Goal: Transaction & Acquisition: Purchase product/service

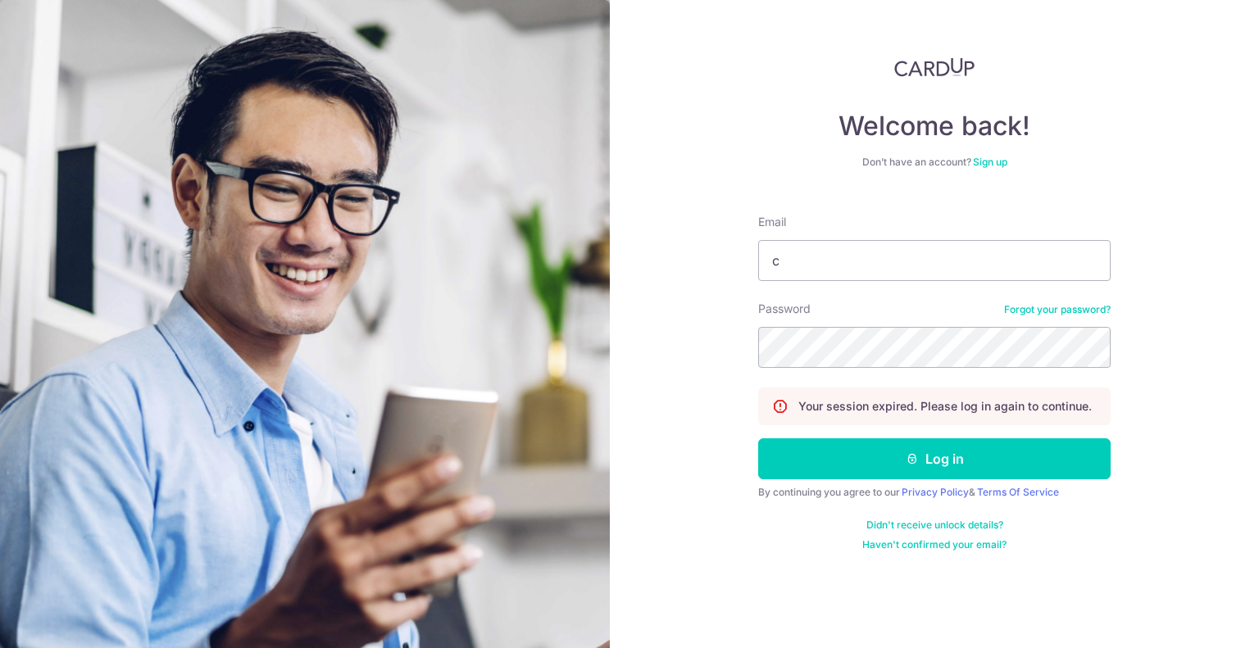
click at [873, 235] on div "Email c" at bounding box center [934, 247] width 352 height 67
click at [869, 245] on input "c" at bounding box center [934, 260] width 352 height 41
type input "[EMAIL_ADDRESS][DOMAIN_NAME]"
click at [758, 438] on button "Log in" at bounding box center [934, 458] width 352 height 41
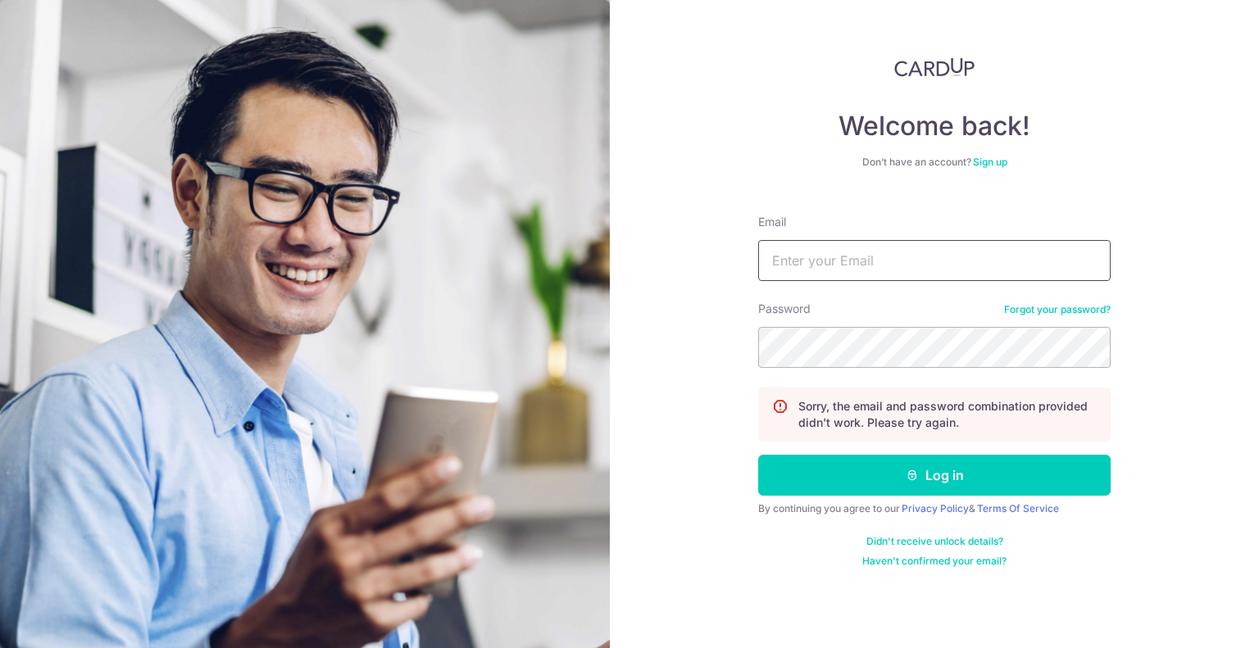
click at [865, 265] on input "Email" at bounding box center [934, 260] width 352 height 41
click at [869, 268] on input "c" at bounding box center [934, 260] width 352 height 41
type input "[EMAIL_ADDRESS][DOMAIN_NAME]"
click at [758, 455] on button "Log in" at bounding box center [934, 475] width 352 height 41
click at [891, 270] on input "Email" at bounding box center [934, 260] width 352 height 41
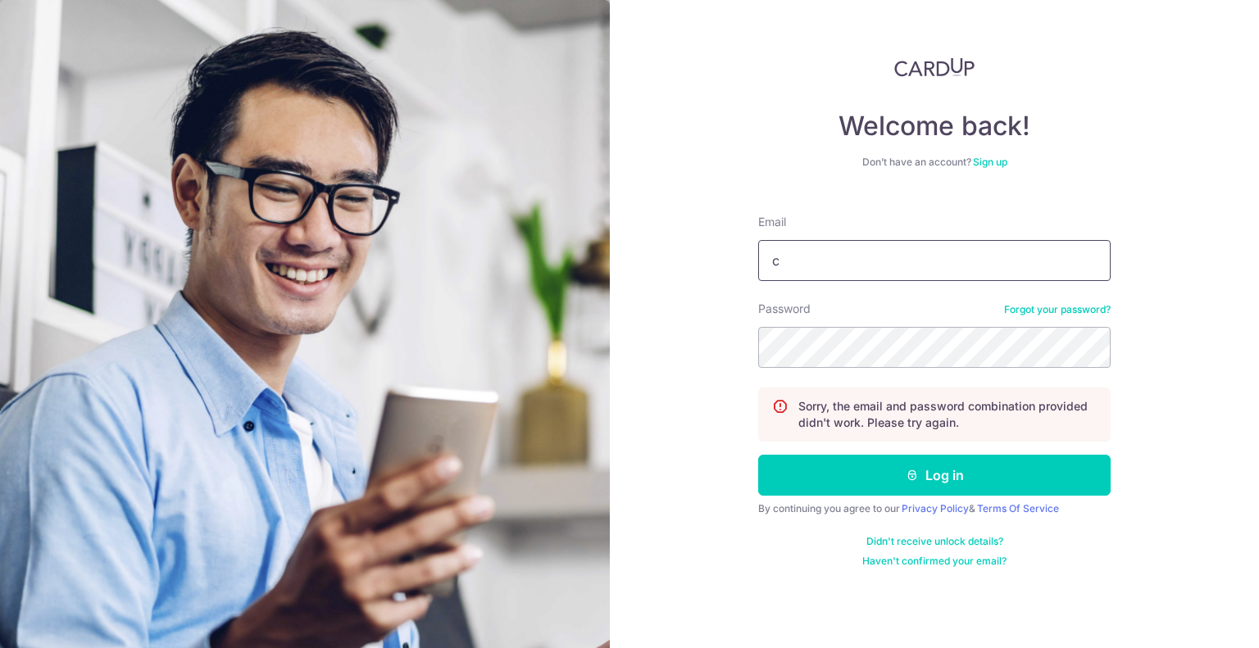
type input "[EMAIL_ADDRESS][DOMAIN_NAME]"
click at [758, 455] on button "Log in" at bounding box center [934, 475] width 352 height 41
click at [963, 259] on input "Email" at bounding box center [934, 260] width 352 height 41
type input "[EMAIL_ADDRESS][DOMAIN_NAME]"
click at [758, 455] on button "Log in" at bounding box center [934, 475] width 352 height 41
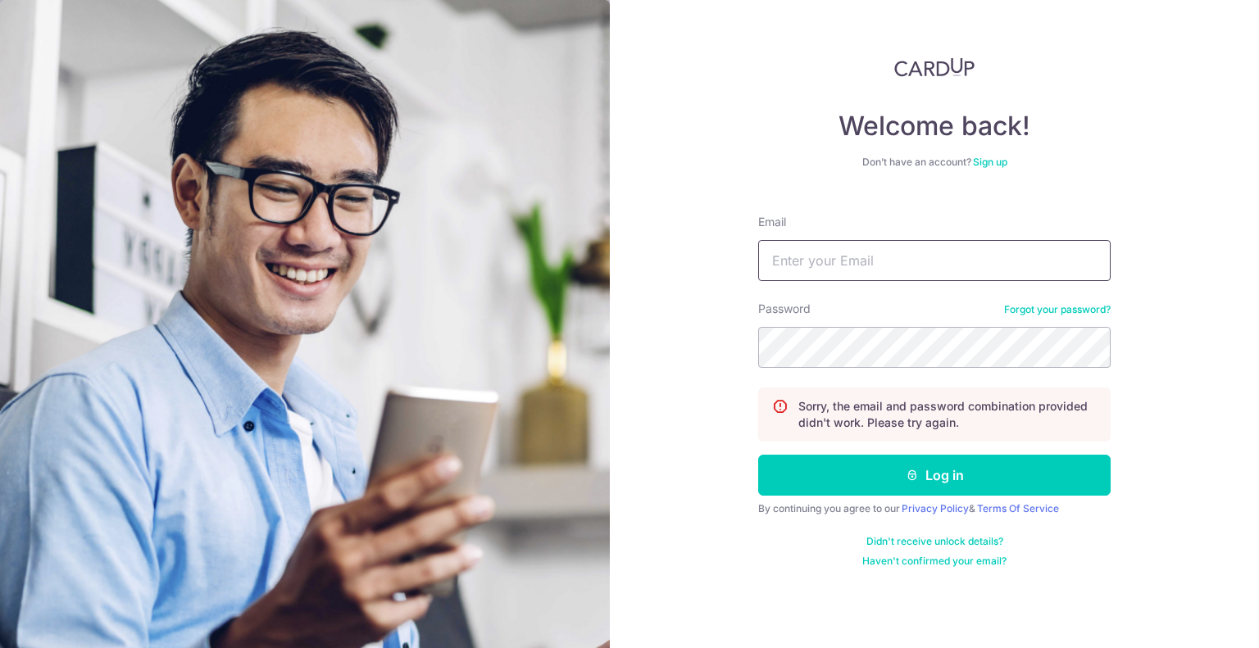
click at [852, 247] on input "Email" at bounding box center [934, 260] width 352 height 41
type input "[EMAIL_ADDRESS][DOMAIN_NAME]"
click at [758, 455] on button "Log in" at bounding box center [934, 475] width 352 height 41
click at [876, 222] on div "Email" at bounding box center [934, 247] width 352 height 67
click at [849, 275] on input "Email" at bounding box center [934, 260] width 352 height 41
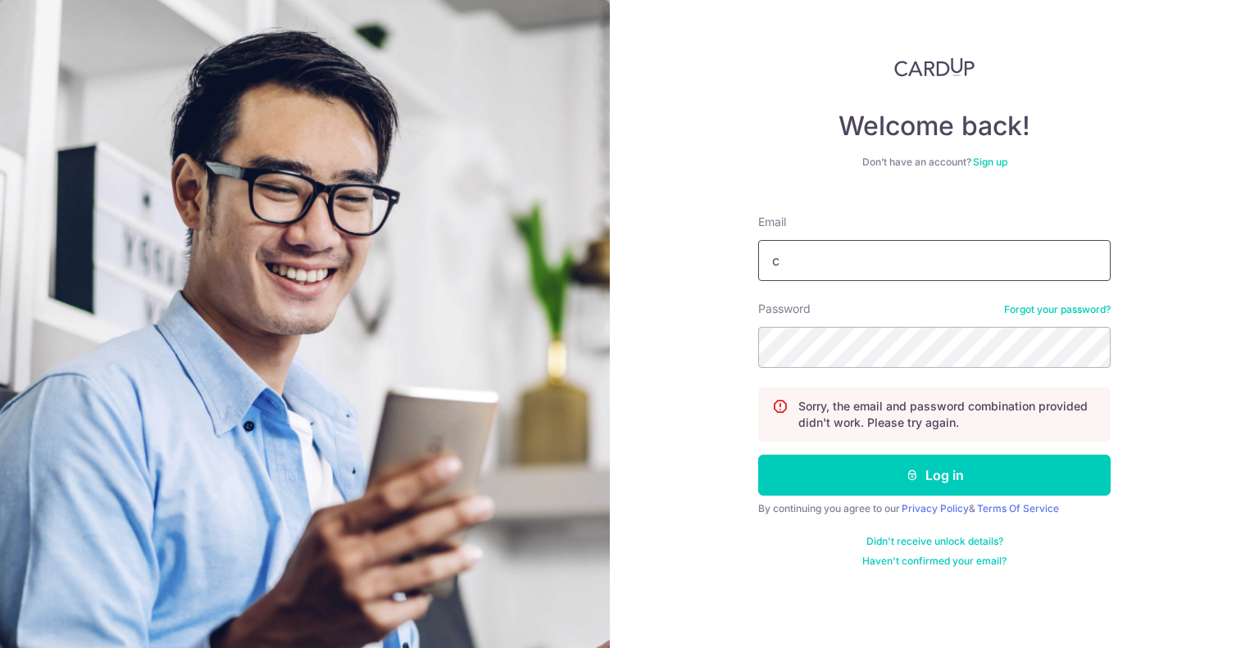
type input "conanchowyw@gmail.com"
click at [870, 374] on form "Email conanchowyw@gmail.com Password Forgot your password? Sorry, the email and…" at bounding box center [934, 385] width 352 height 366
click at [901, 256] on input "conanchowyw@gmail.com" at bounding box center [934, 260] width 352 height 41
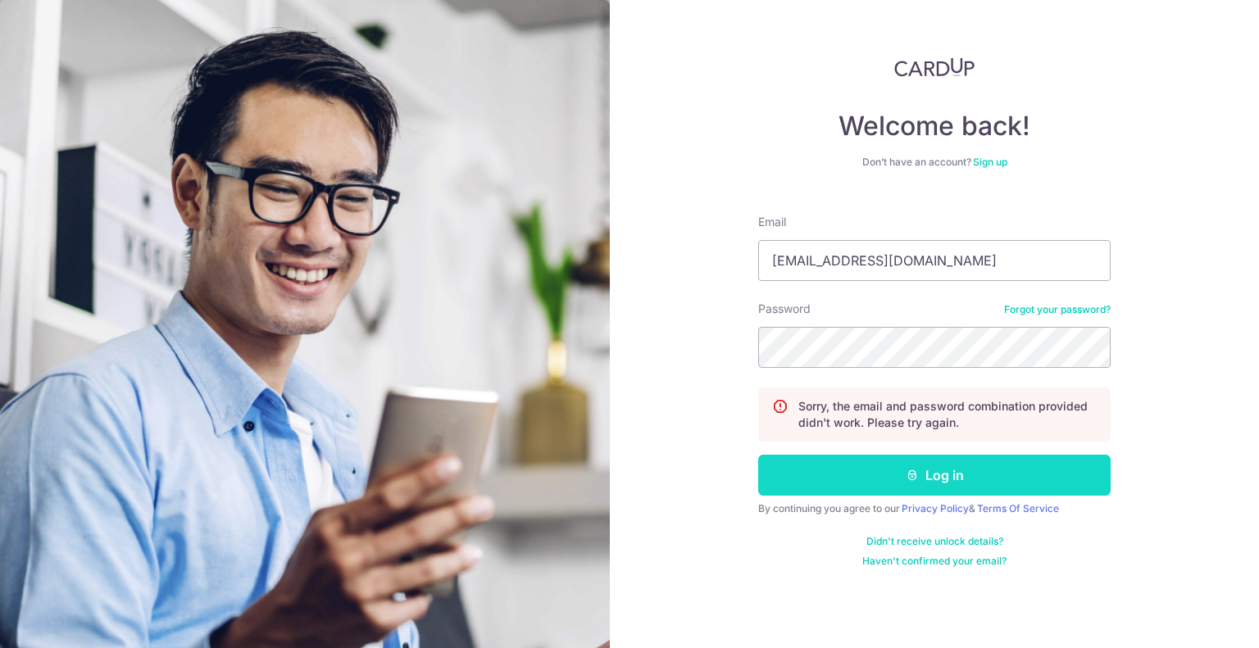
click at [905, 478] on icon "submit" at bounding box center [911, 475] width 13 height 13
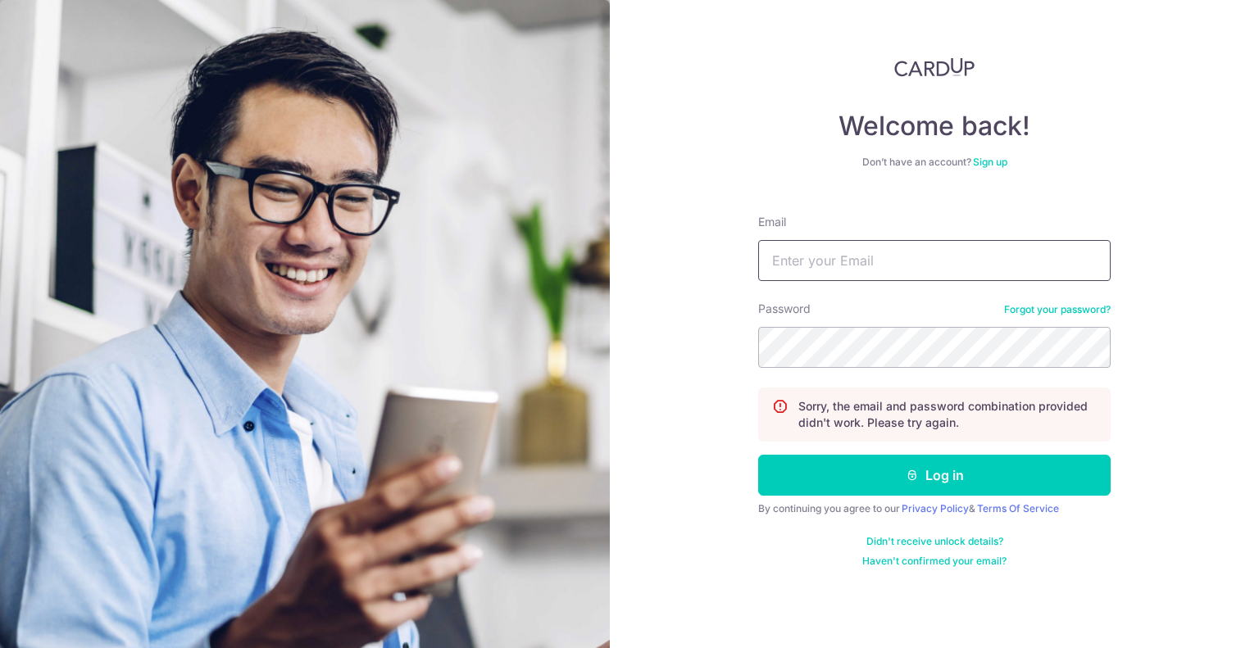
drag, startPoint x: 953, startPoint y: 286, endPoint x: 951, endPoint y: 268, distance: 18.1
click at [953, 273] on form "Email Password Forgot your password? Sorry, the email and password combination …" at bounding box center [934, 385] width 352 height 366
click at [951, 268] on input "Email" at bounding box center [934, 260] width 352 height 41
type input "[EMAIL_ADDRESS][DOMAIN_NAME]"
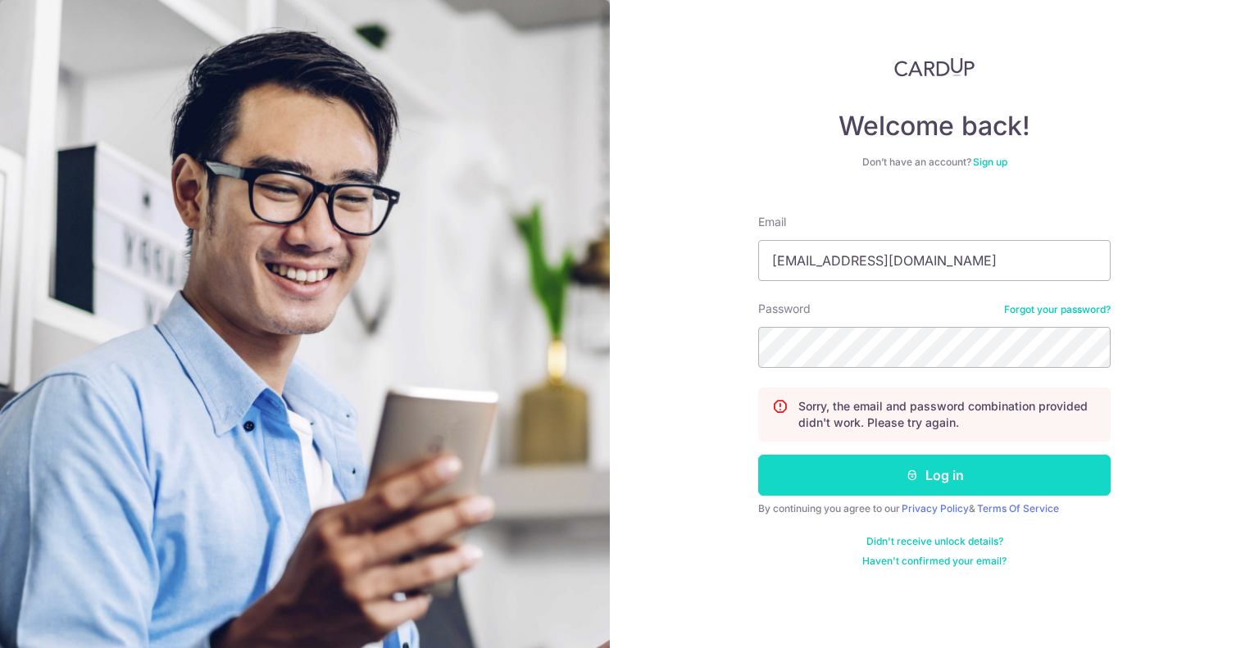
click at [891, 478] on button "Log in" at bounding box center [934, 475] width 352 height 41
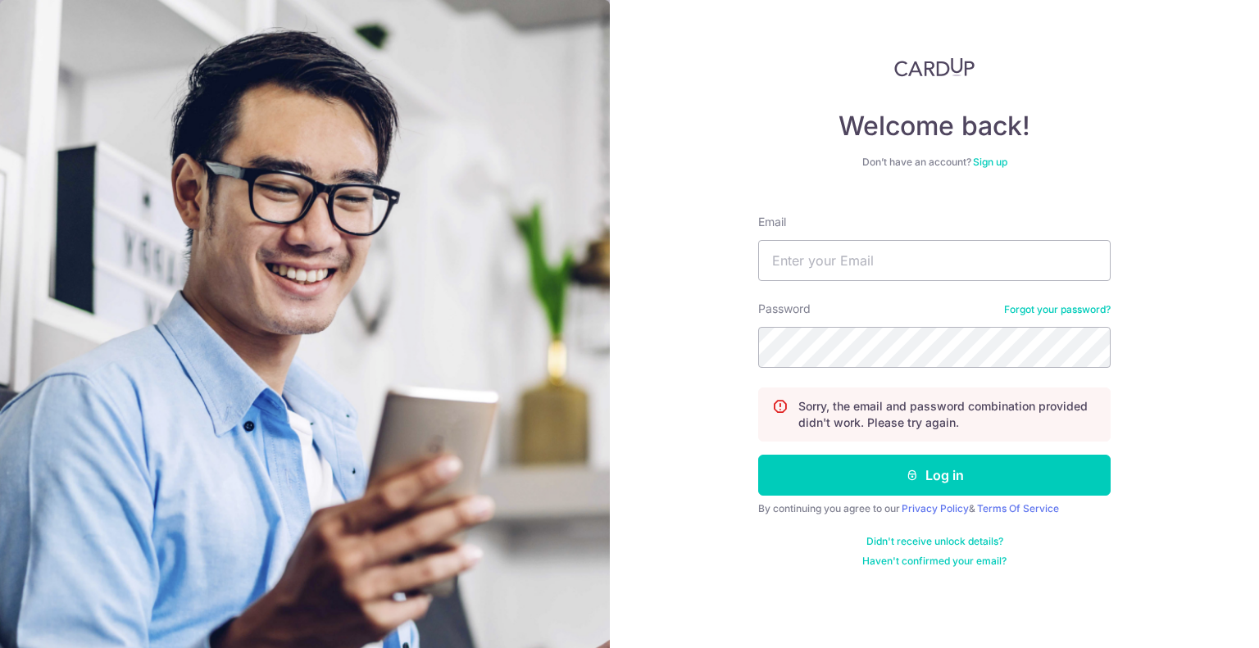
drag, startPoint x: 1064, startPoint y: 296, endPoint x: 1060, endPoint y: 306, distance: 11.4
click at [1064, 296] on form "Email Password Forgot your password? Sorry, the email and password combination …" at bounding box center [934, 385] width 352 height 366
click at [1058, 314] on link "Forgot your password?" at bounding box center [1057, 309] width 107 height 13
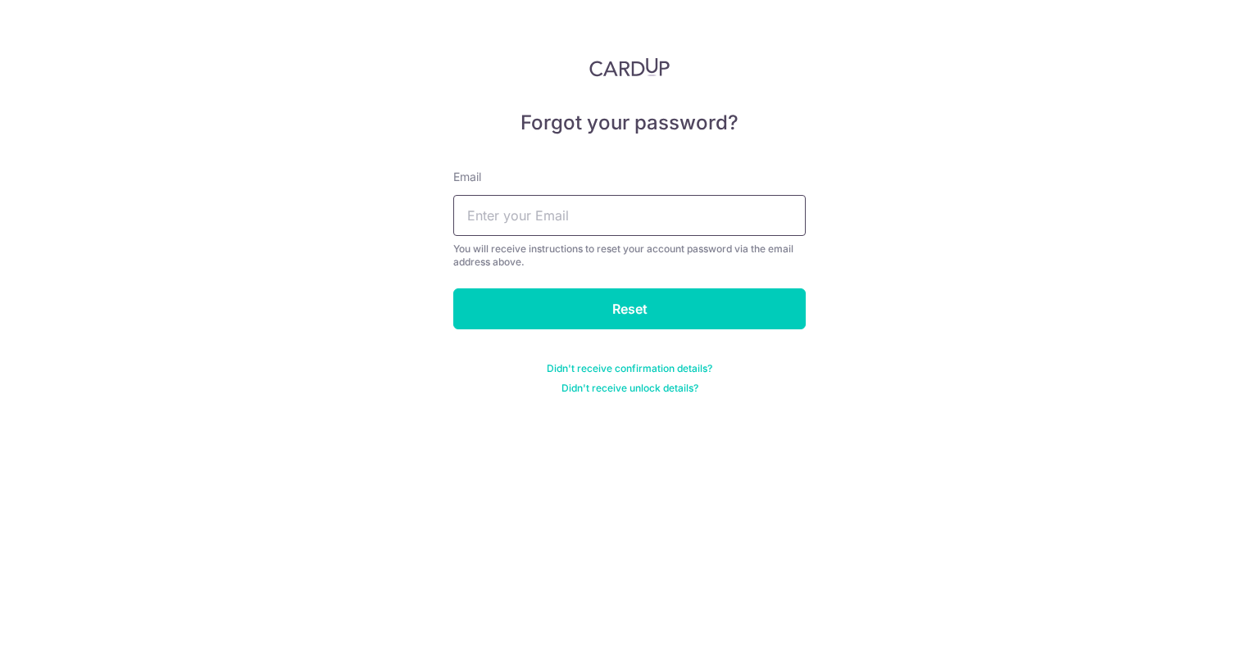
click at [547, 234] on input "text" at bounding box center [629, 215] width 352 height 41
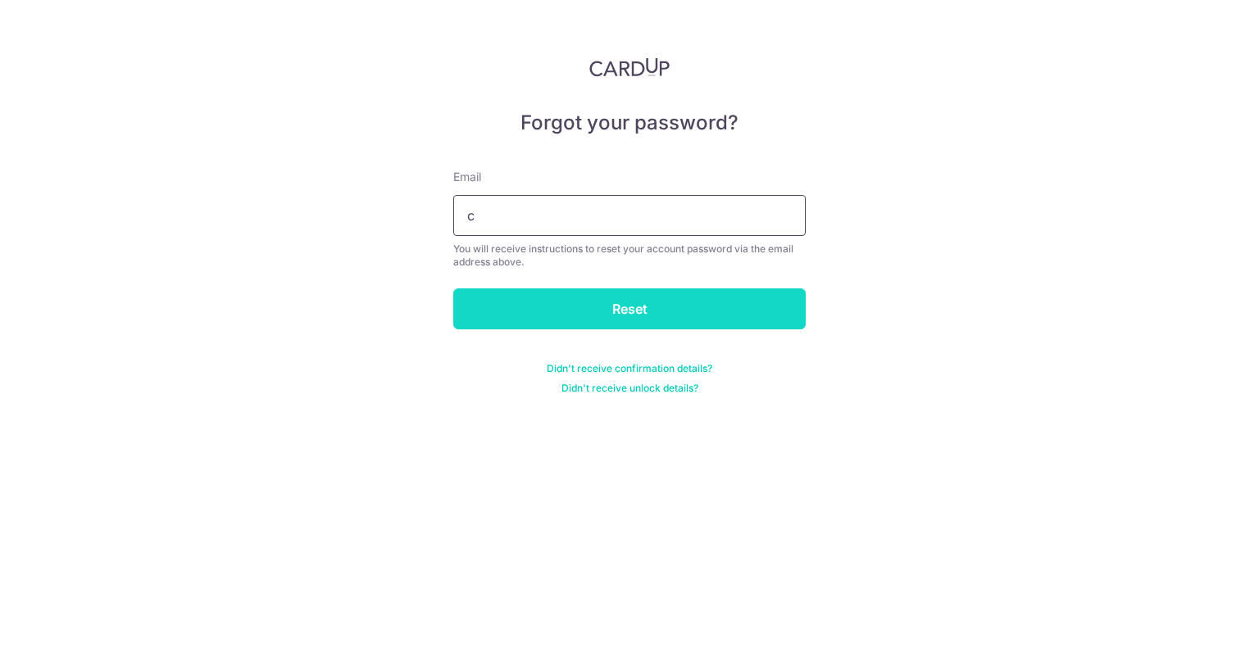
type input "c"
click at [600, 320] on input "Reset" at bounding box center [629, 308] width 352 height 41
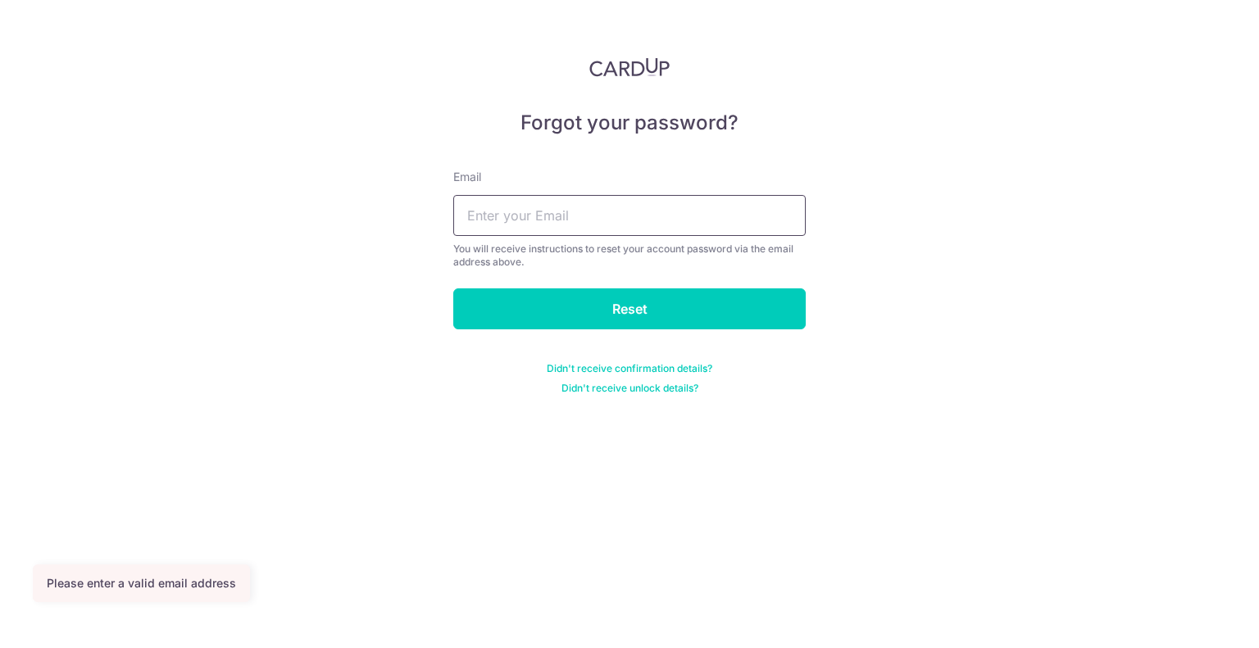
click at [572, 212] on input "text" at bounding box center [629, 215] width 352 height 41
type input "[EMAIL_ADDRESS][DOMAIN_NAME]"
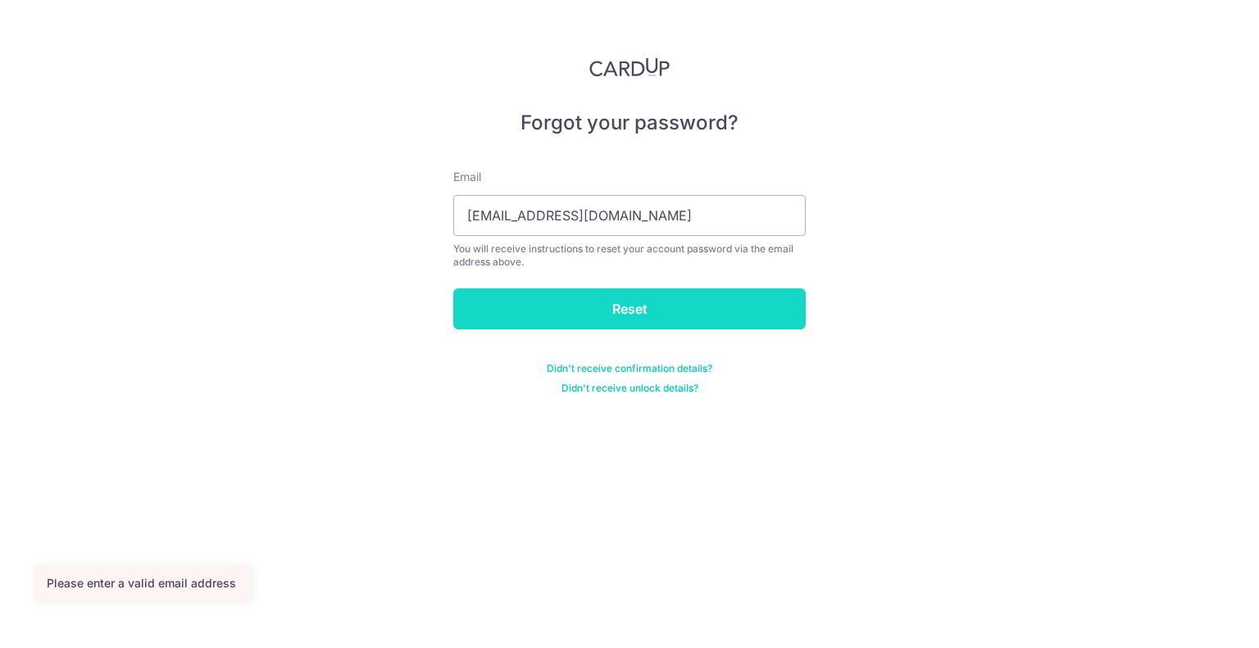
click at [608, 302] on input "Reset" at bounding box center [629, 308] width 352 height 41
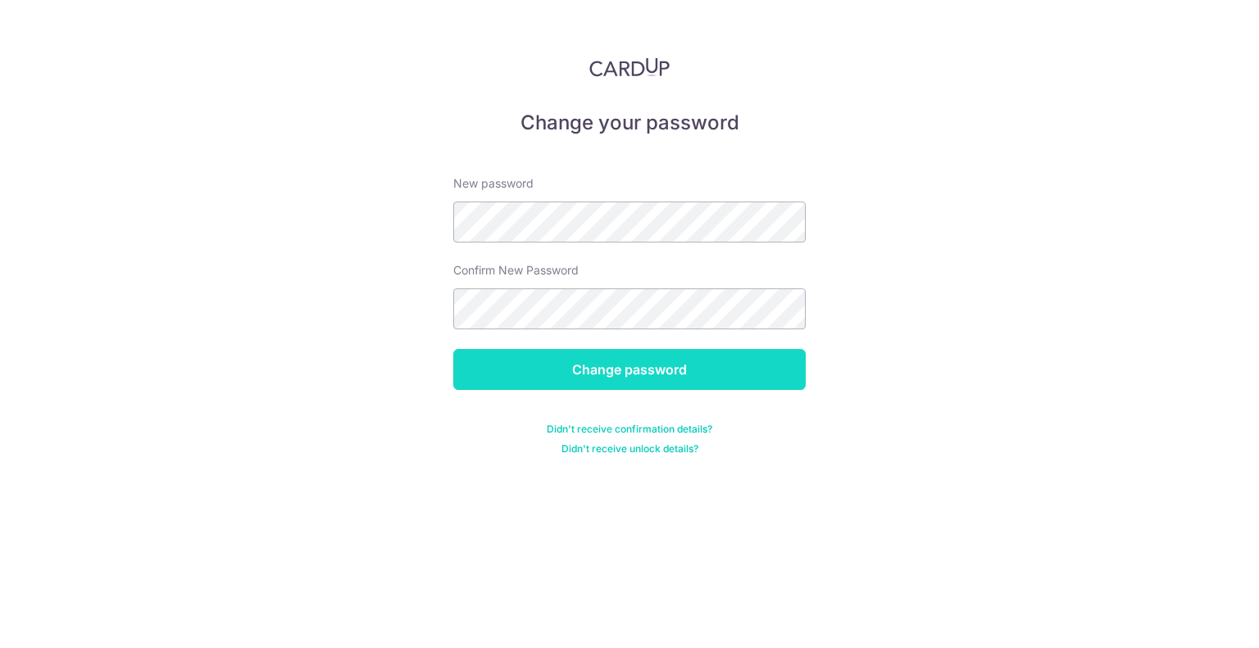
click at [587, 381] on input "Change password" at bounding box center [629, 369] width 352 height 41
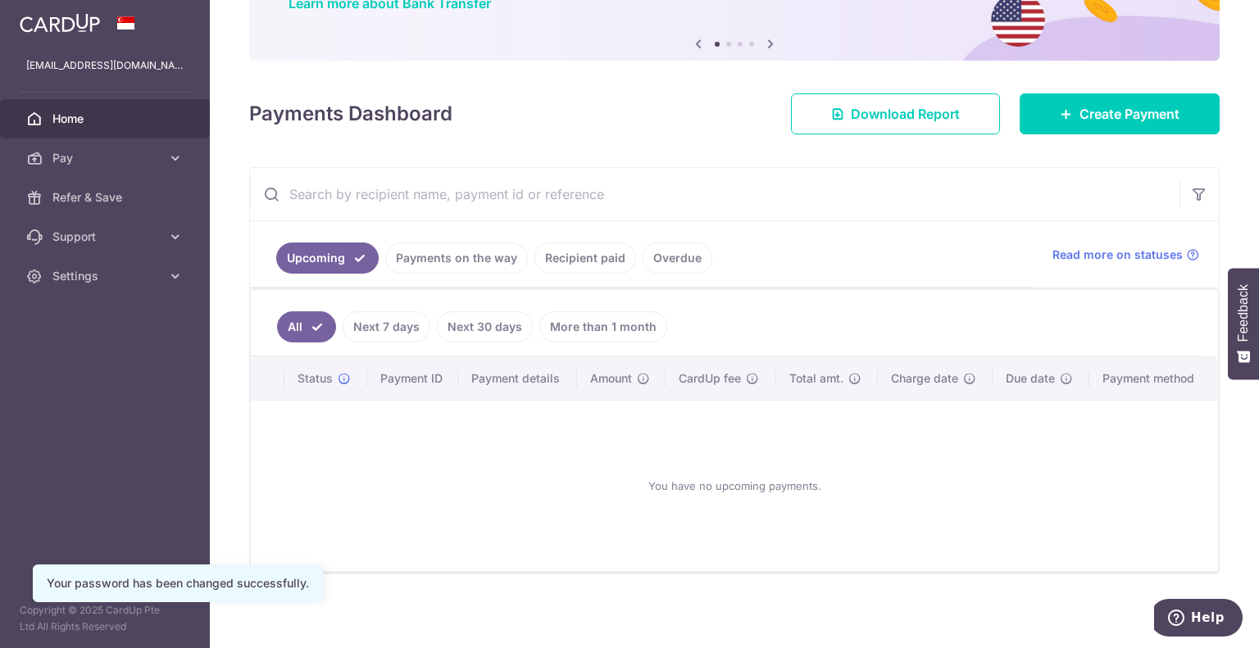
click at [658, 255] on link "Overdue" at bounding box center [677, 258] width 70 height 31
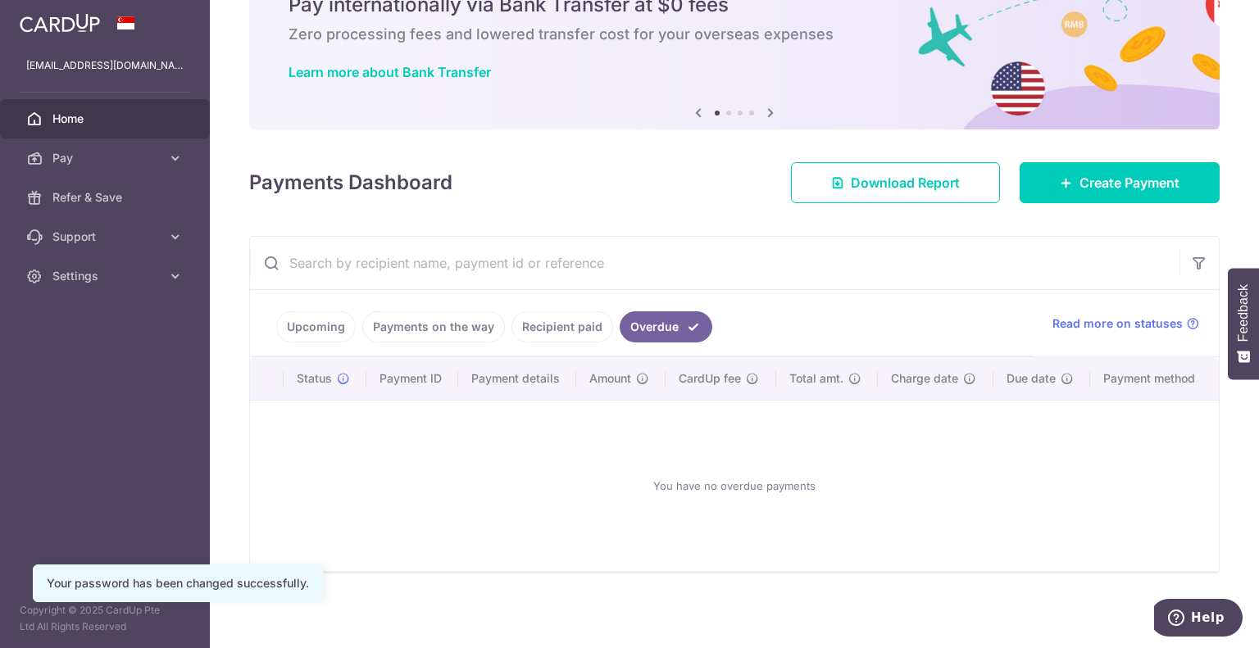
click at [552, 333] on link "Recipient paid" at bounding box center [562, 326] width 102 height 31
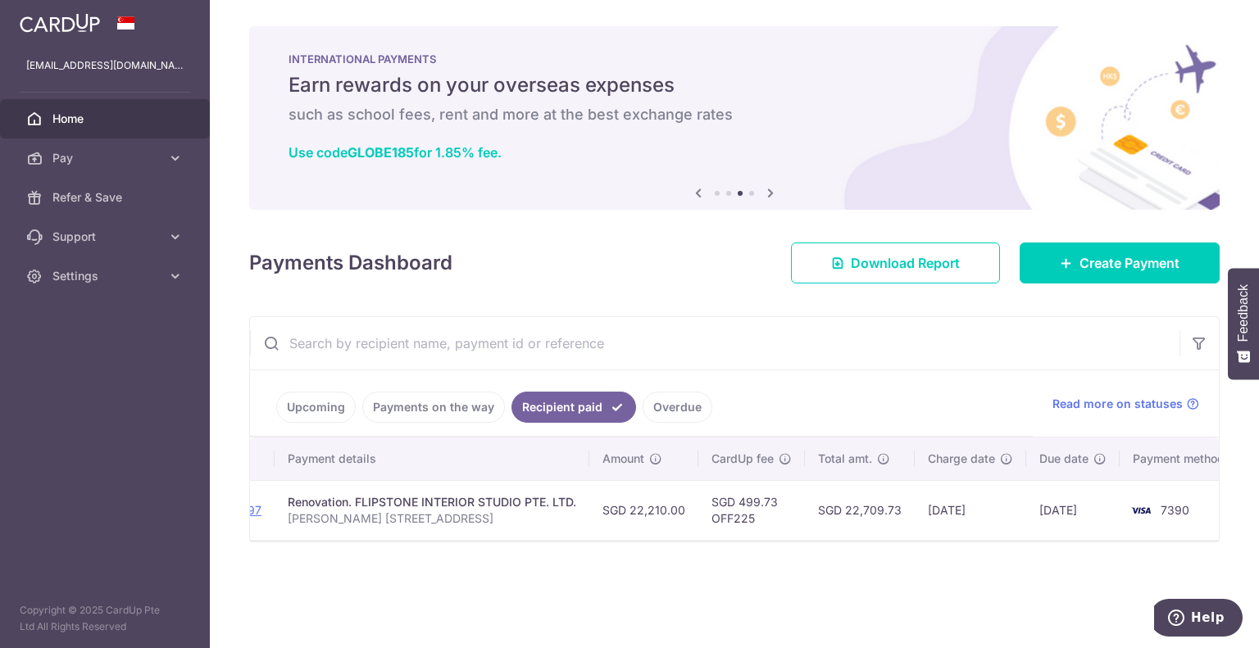
scroll to position [0, 279]
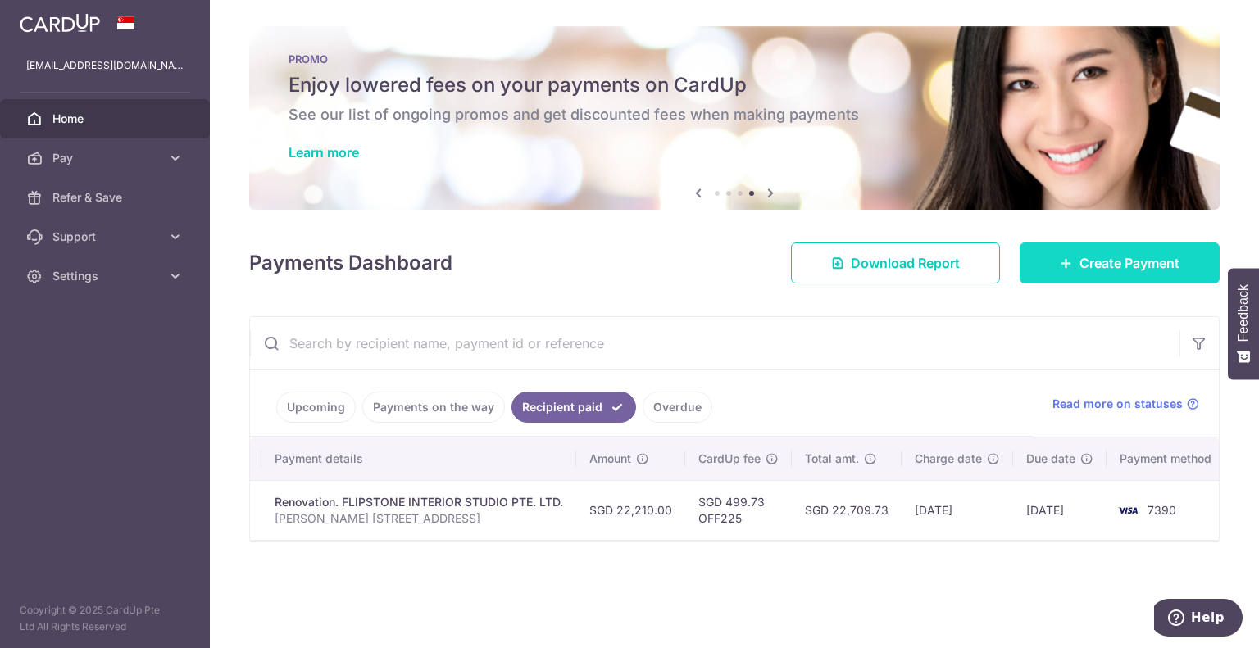
click at [1079, 259] on span "Create Payment" at bounding box center [1129, 263] width 100 height 20
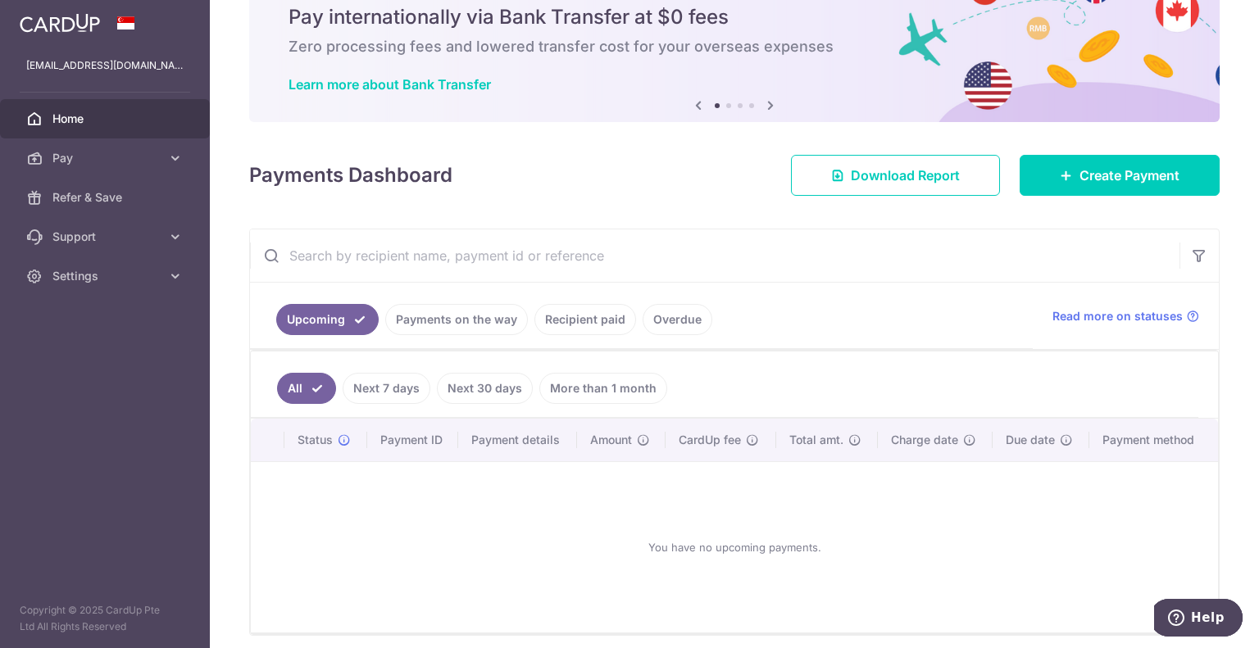
scroll to position [129, 0]
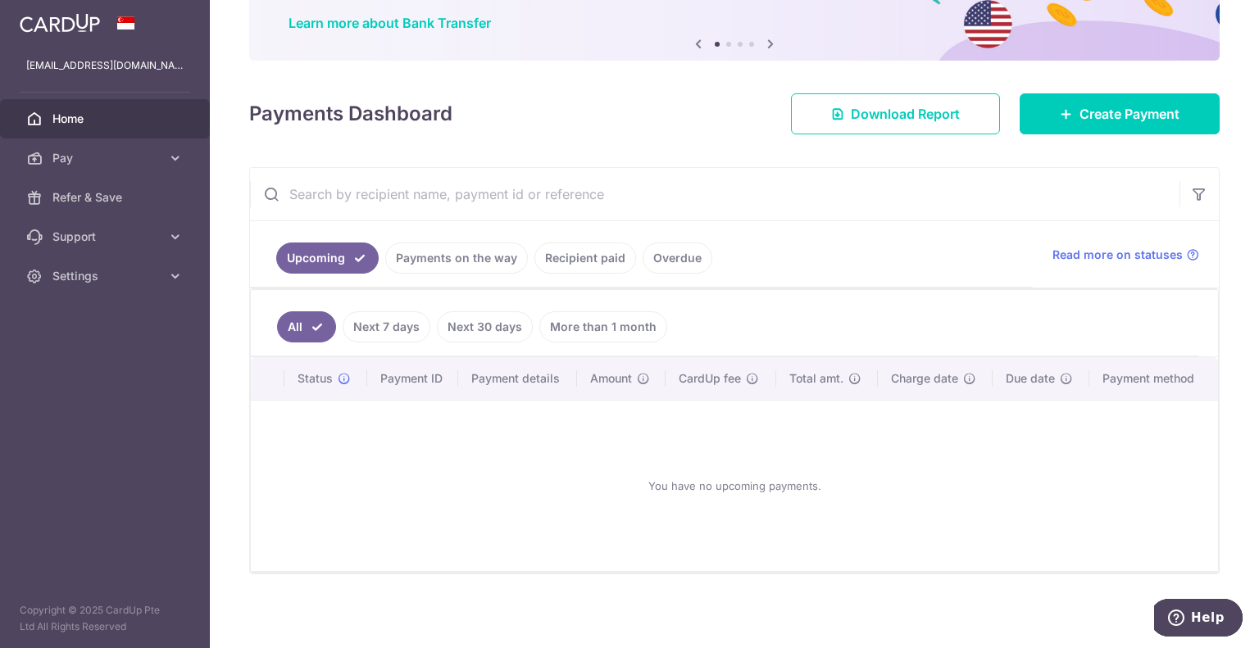
click at [616, 268] on link "Recipient paid" at bounding box center [585, 258] width 102 height 31
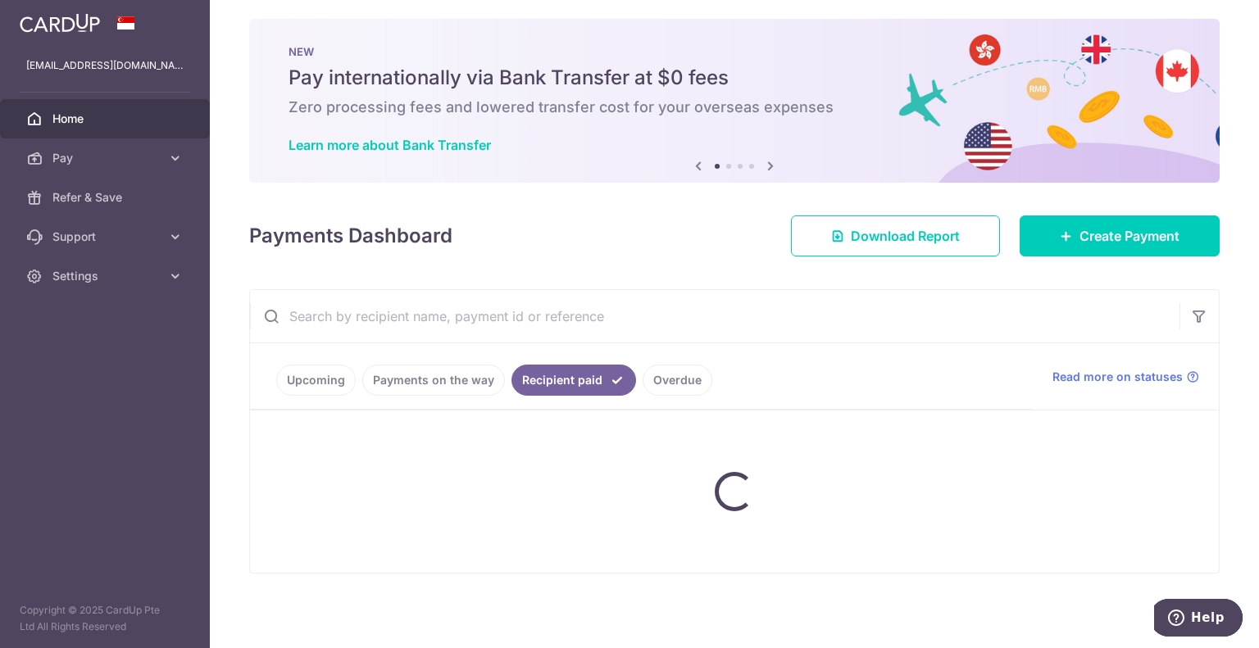
scroll to position [0, 0]
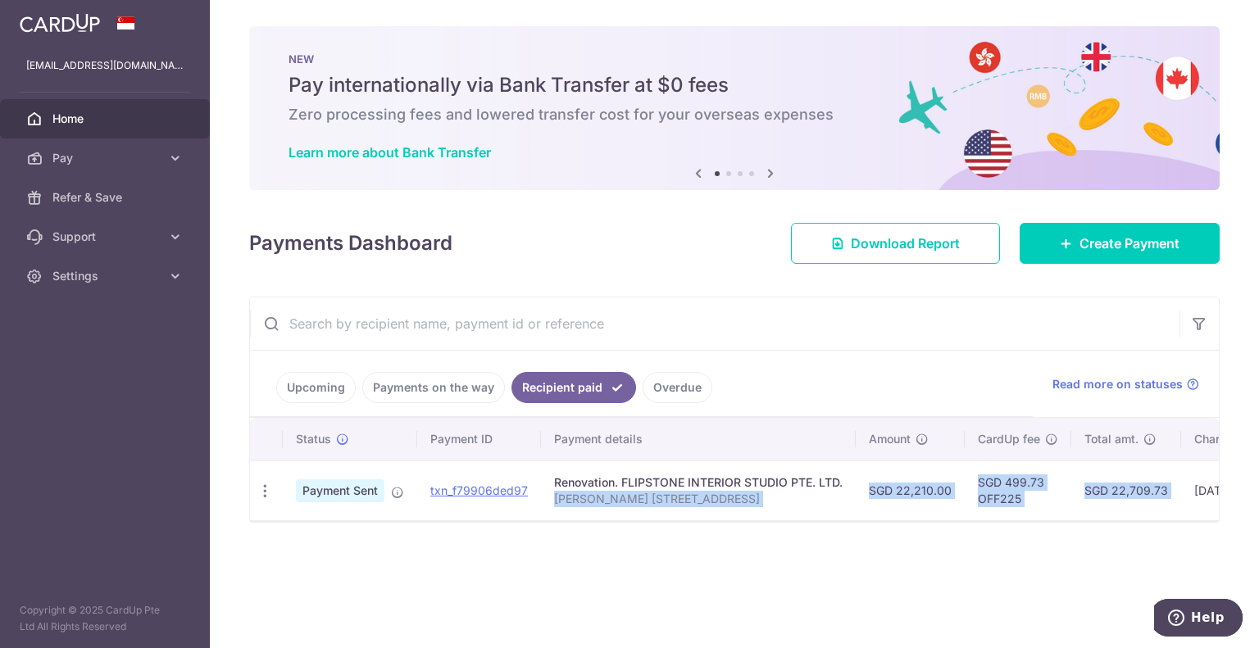
drag, startPoint x: 751, startPoint y: 517, endPoint x: 1209, endPoint y: 488, distance: 459.8
click at [1209, 488] on tr "PDF Receipt Payment Sent txn_f79906ded97 Renovation. FLIPSTONE INTERIOR STUDIO …" at bounding box center [880, 490] width 1260 height 60
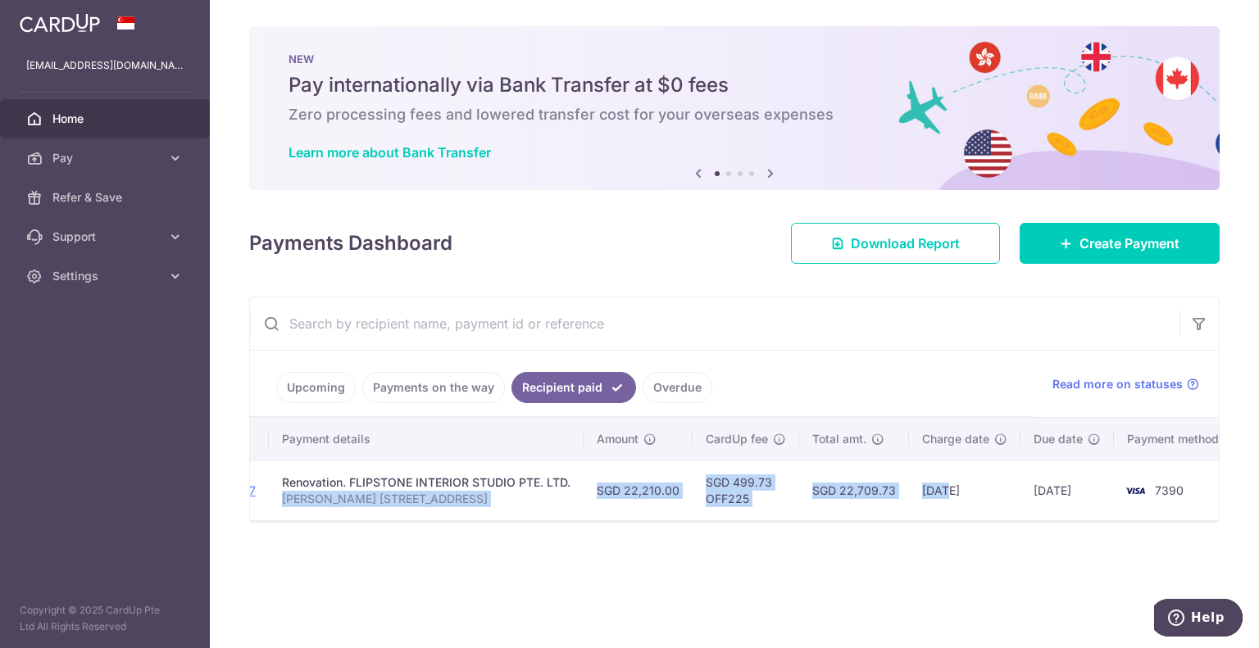
scroll to position [0, 279]
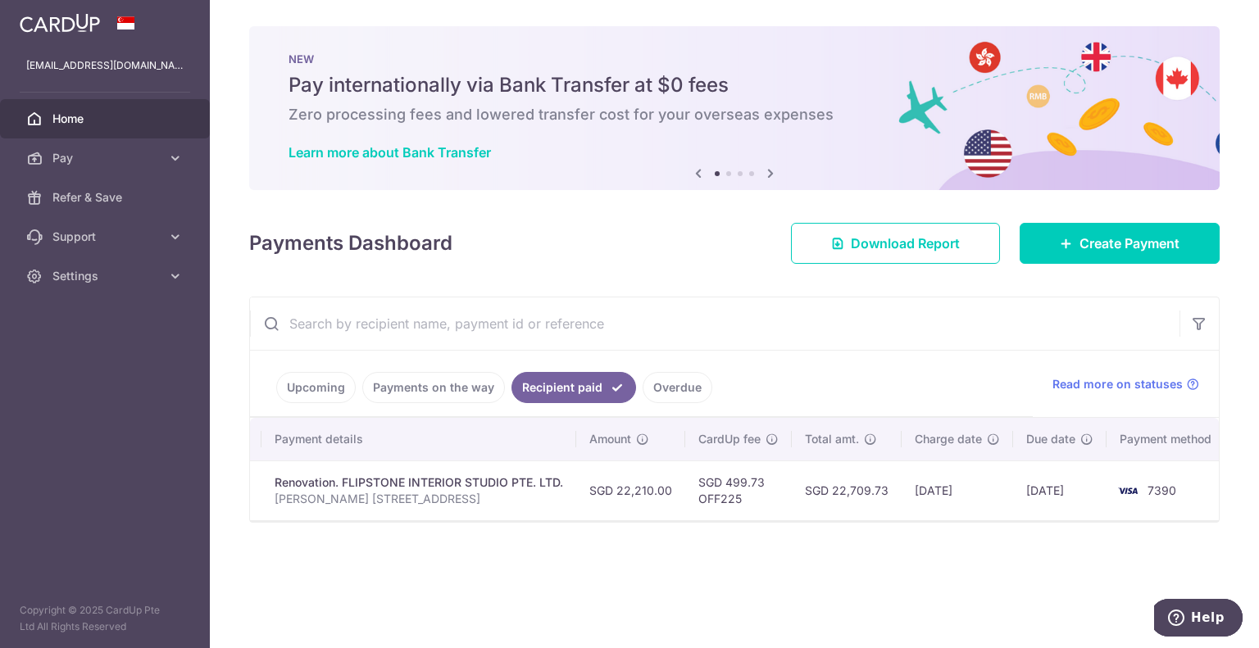
click at [1035, 571] on div "× Pause Schedule Pause all future payments in this series Pause just this one p…" at bounding box center [734, 324] width 1049 height 648
click at [1106, 244] on span "Create Payment" at bounding box center [1129, 244] width 100 height 20
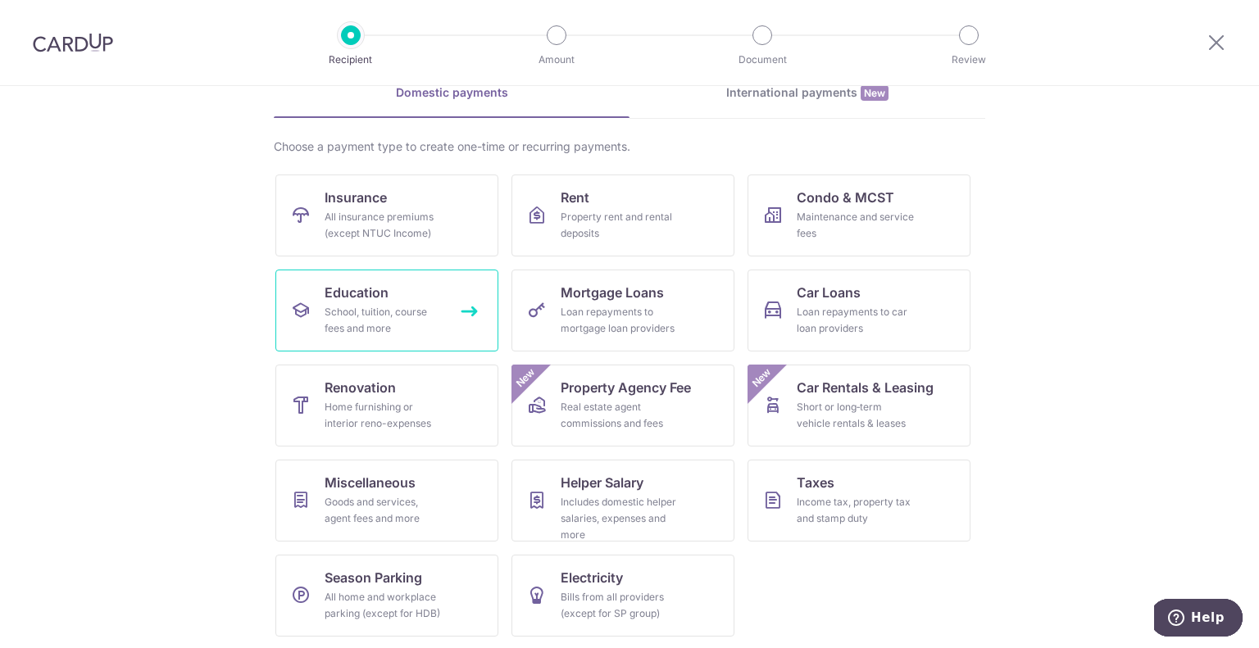
scroll to position [84, 0]
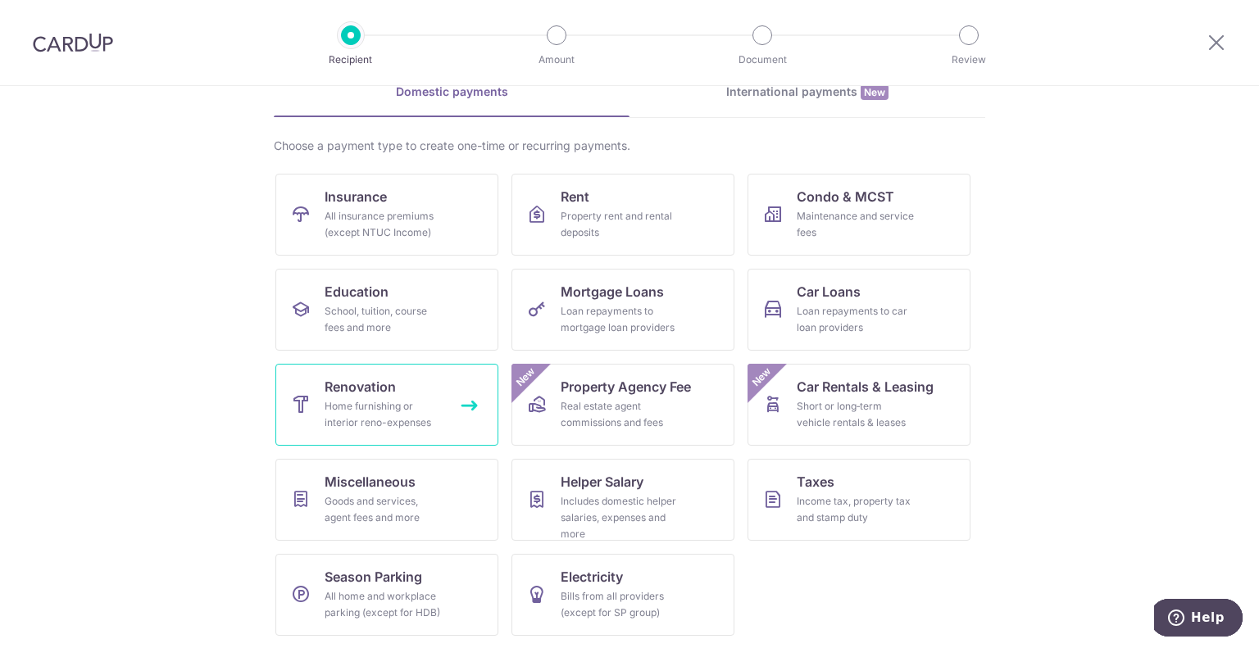
click at [381, 410] on div "Home furnishing or interior reno-expenses" at bounding box center [383, 414] width 118 height 33
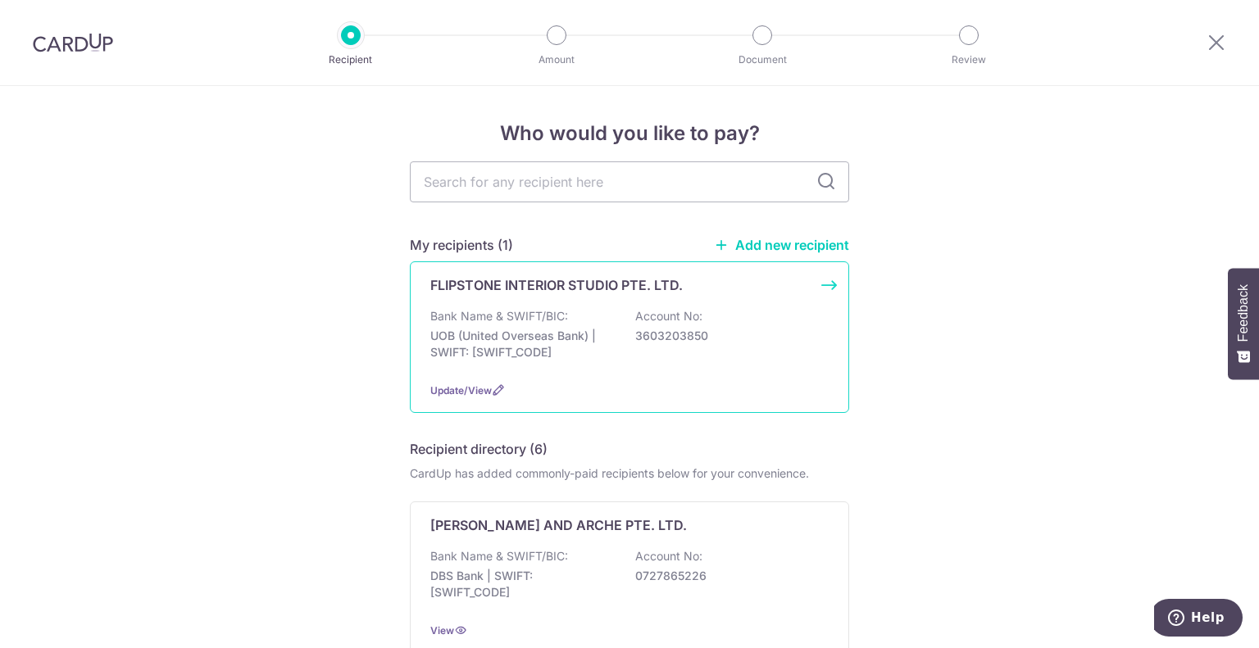
click at [809, 287] on div "FLIPSTONE INTERIOR STUDIO PTE. LTD." at bounding box center [629, 285] width 398 height 20
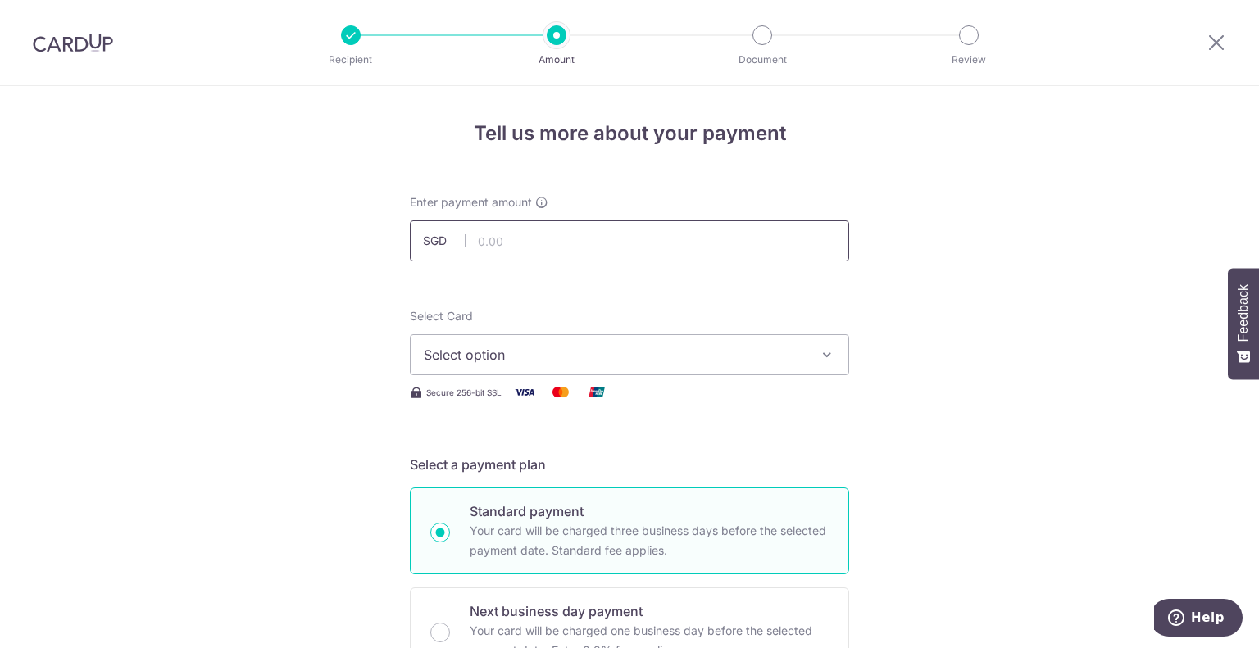
click at [556, 252] on input "text" at bounding box center [629, 240] width 439 height 41
type input "18,590.00"
click at [593, 359] on span "Select option" at bounding box center [615, 355] width 382 height 20
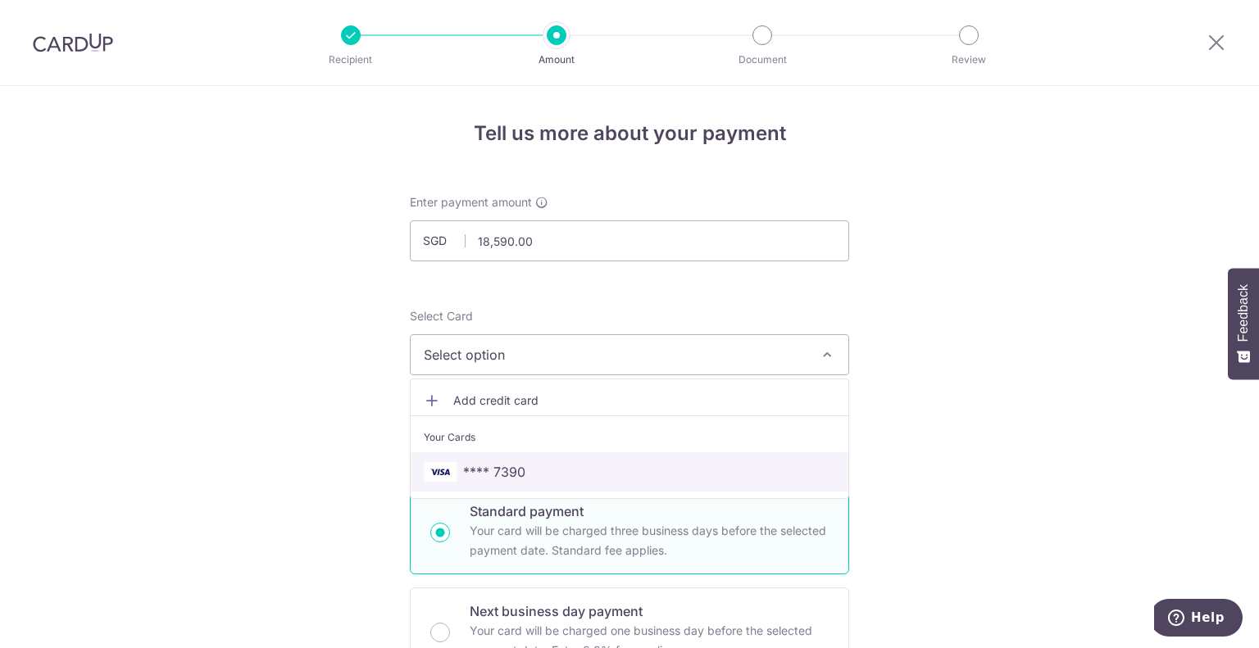
drag, startPoint x: 528, startPoint y: 461, endPoint x: 515, endPoint y: 418, distance: 45.6
click at [528, 462] on span "**** 7390" at bounding box center [629, 472] width 411 height 20
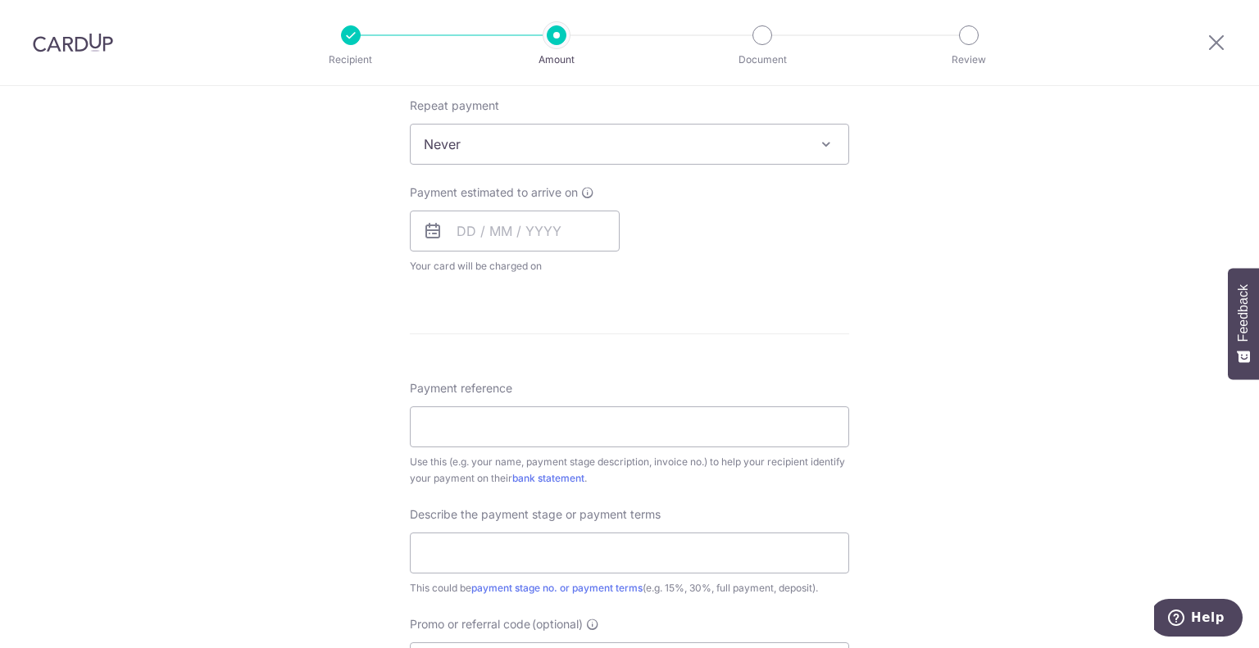
scroll to position [1027, 0]
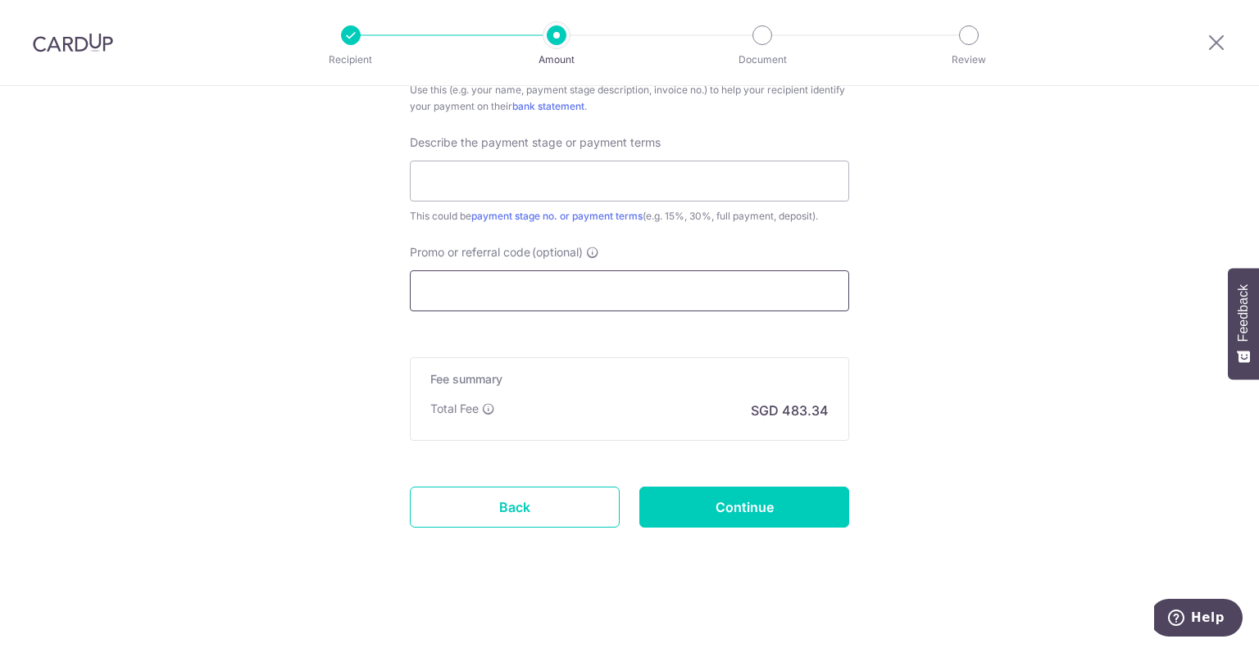
click at [583, 280] on input "Promo or referral code (optional)" at bounding box center [629, 290] width 439 height 41
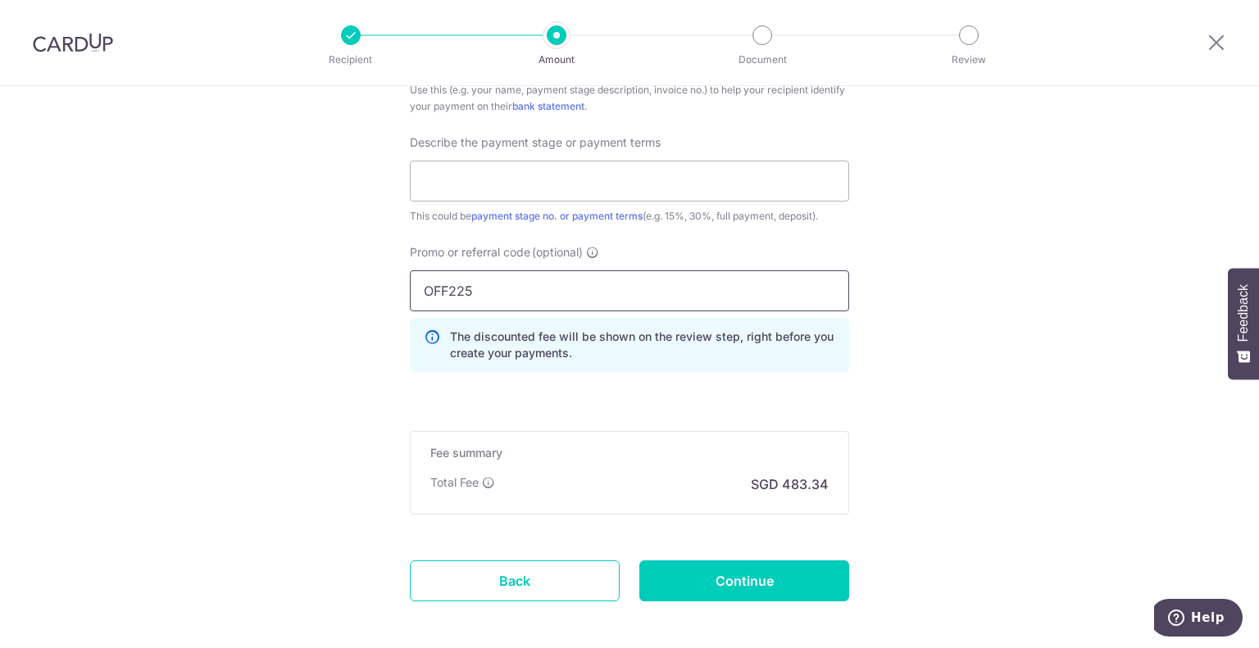
type input "OFF225"
click at [577, 351] on p "The discounted fee will be shown on the review step, right before you create yo…" at bounding box center [642, 345] width 385 height 33
click at [741, 572] on input "Continue" at bounding box center [744, 580] width 210 height 41
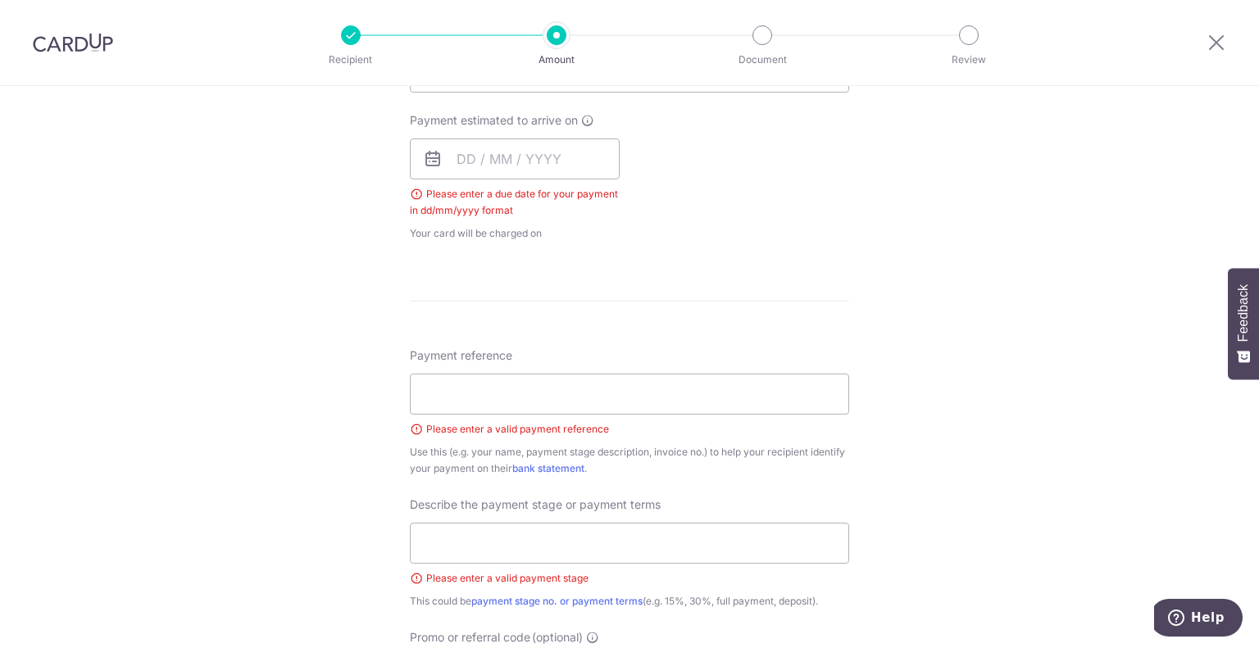
scroll to position [613, 0]
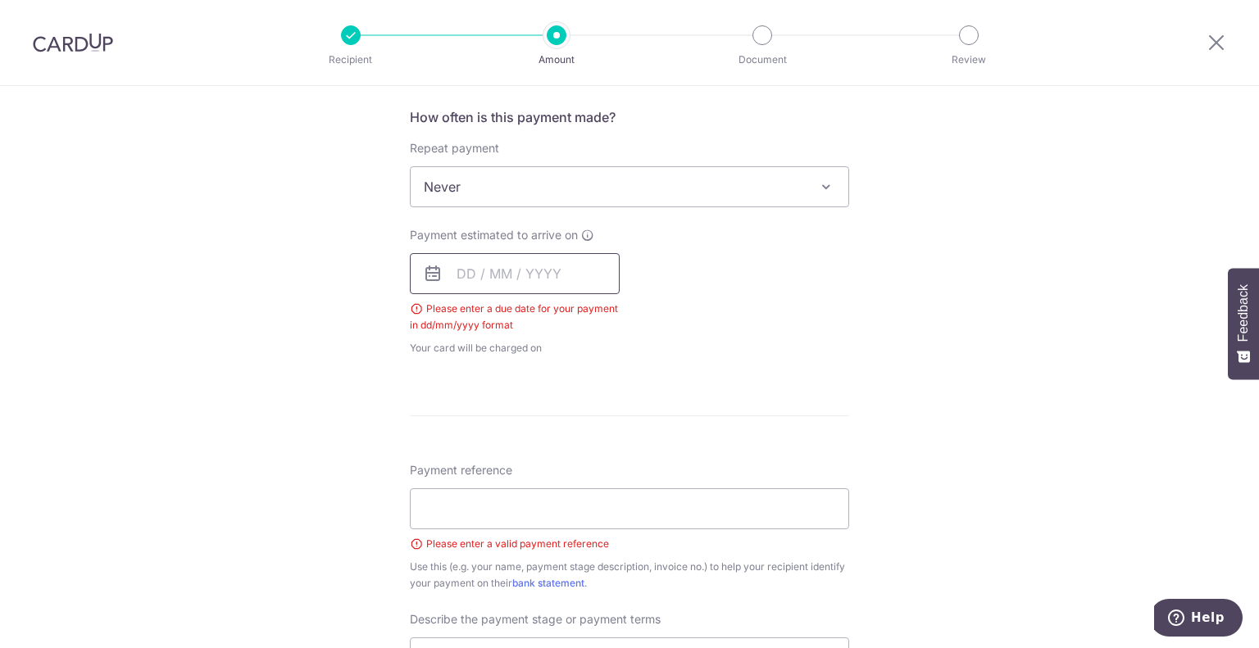
click at [472, 261] on input "text" at bounding box center [515, 273] width 210 height 41
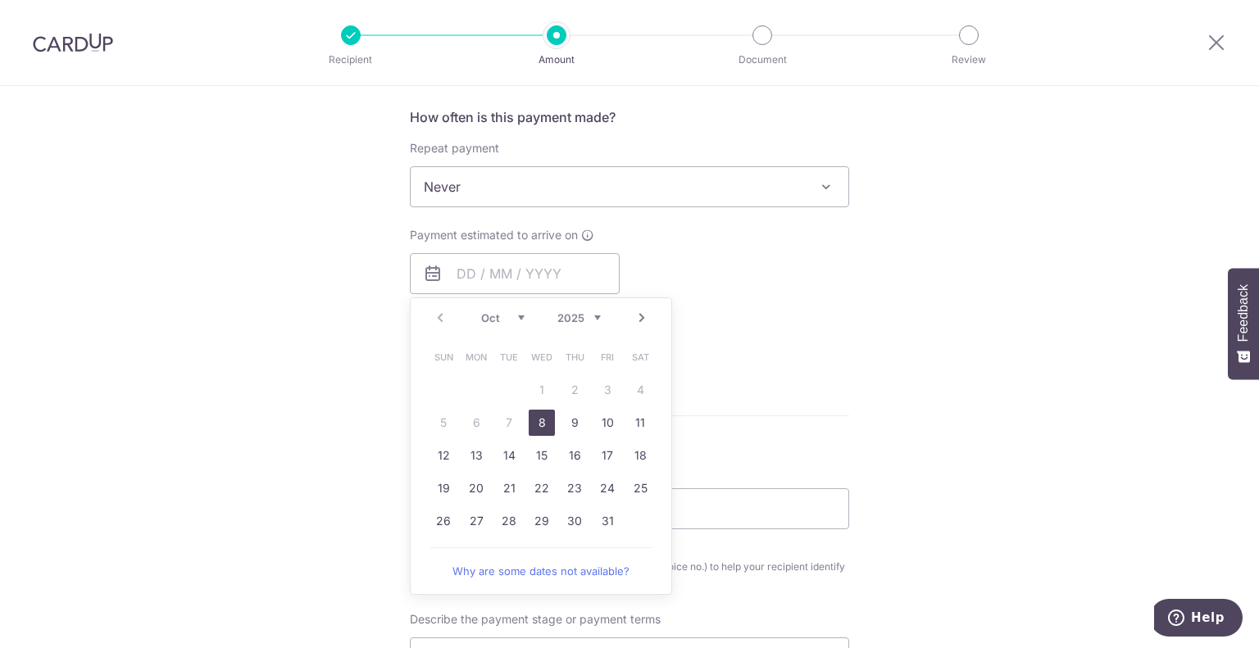
click at [544, 422] on link "8" at bounding box center [541, 423] width 26 height 26
type input "[DATE]"
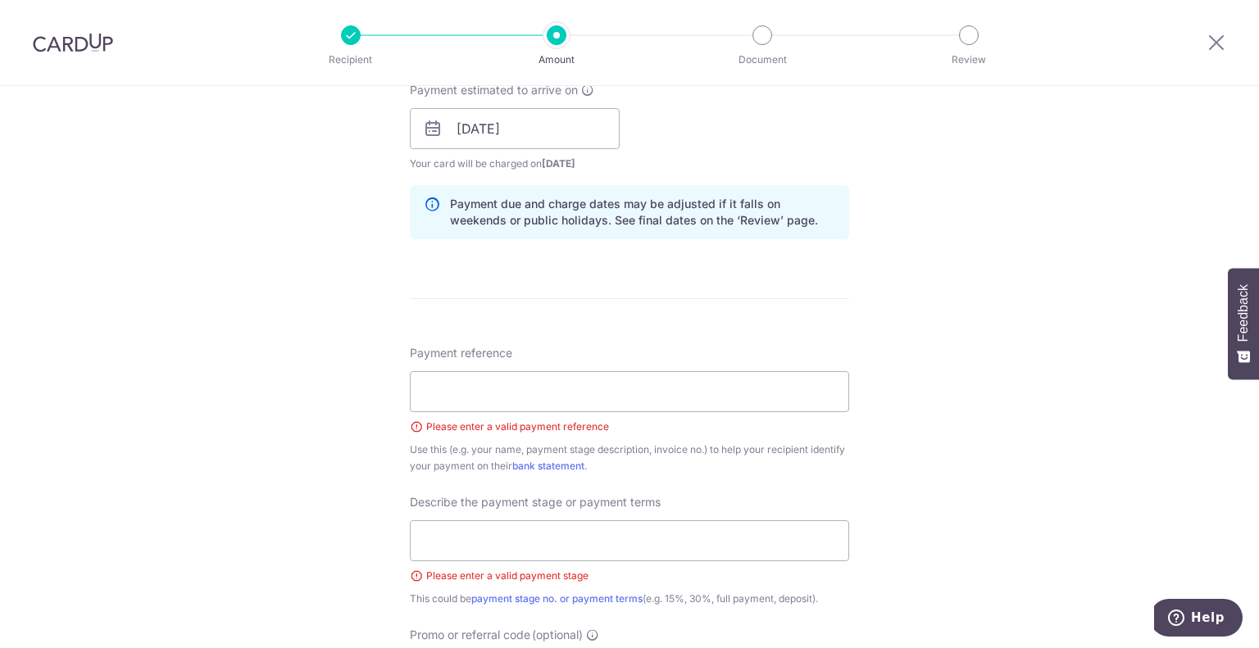
scroll to position [859, 0]
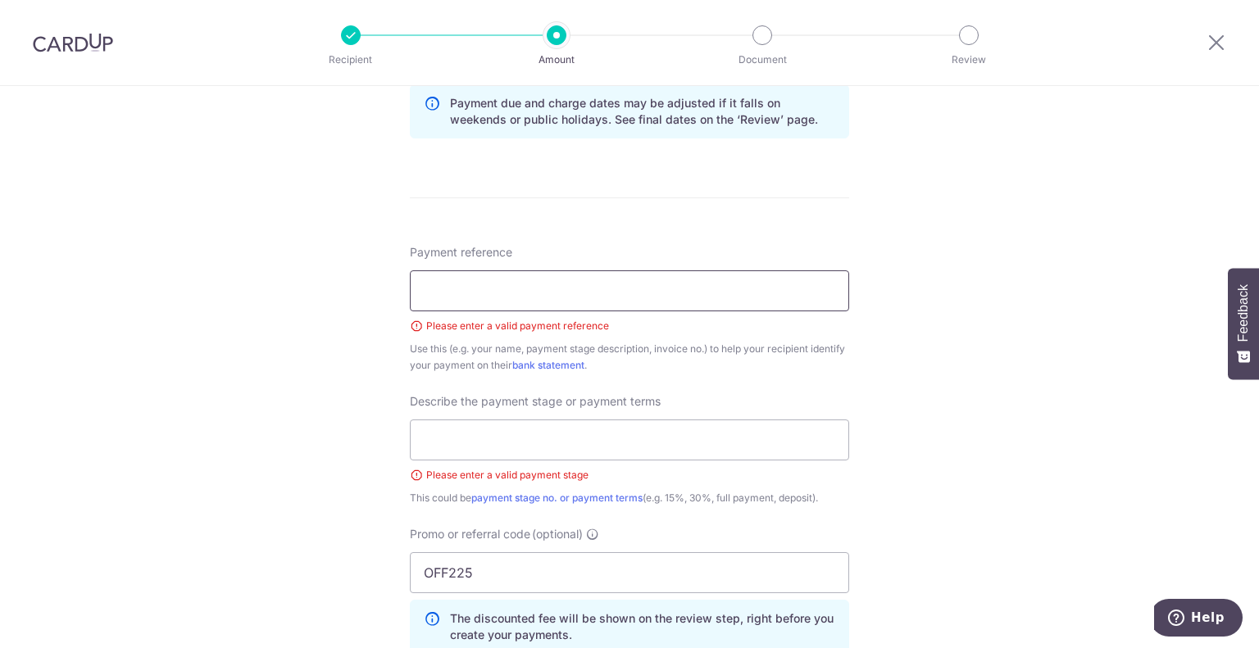
click at [541, 290] on input "Payment reference" at bounding box center [629, 290] width 439 height 41
type input "c"
type input "Conan chow (carpentry measurement)"
click at [586, 433] on input "text" at bounding box center [629, 440] width 439 height 41
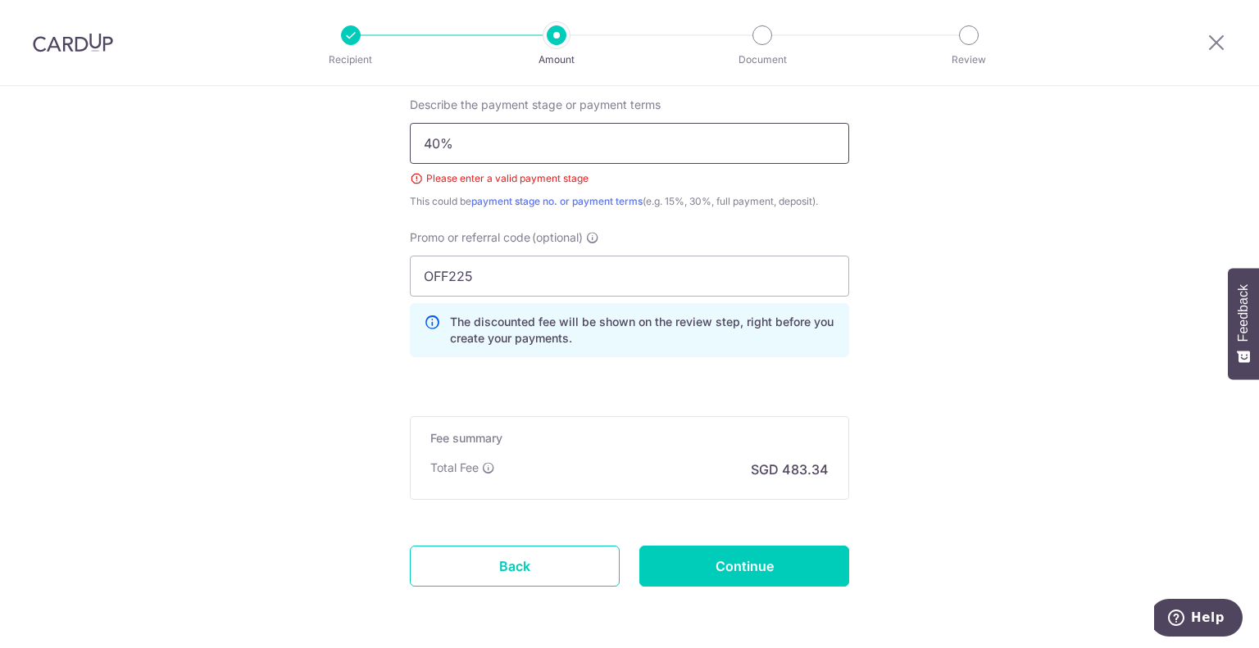
scroll to position [1213, 0]
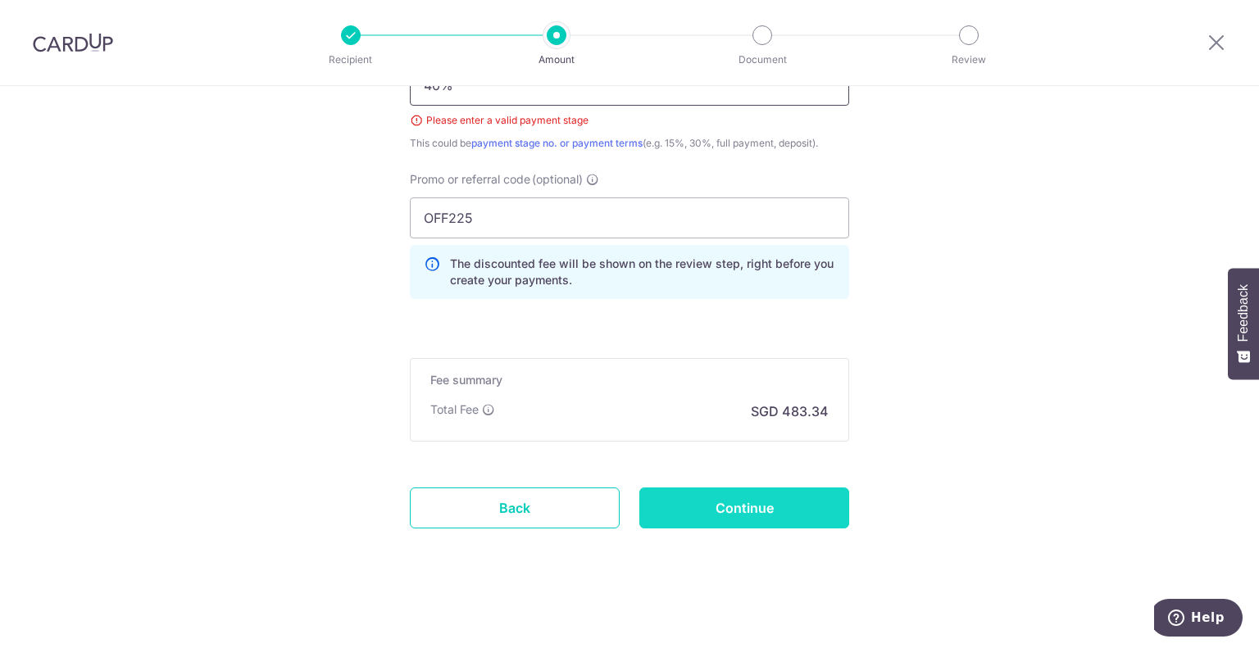
type input "40%"
click at [731, 494] on input "Continue" at bounding box center [744, 508] width 210 height 41
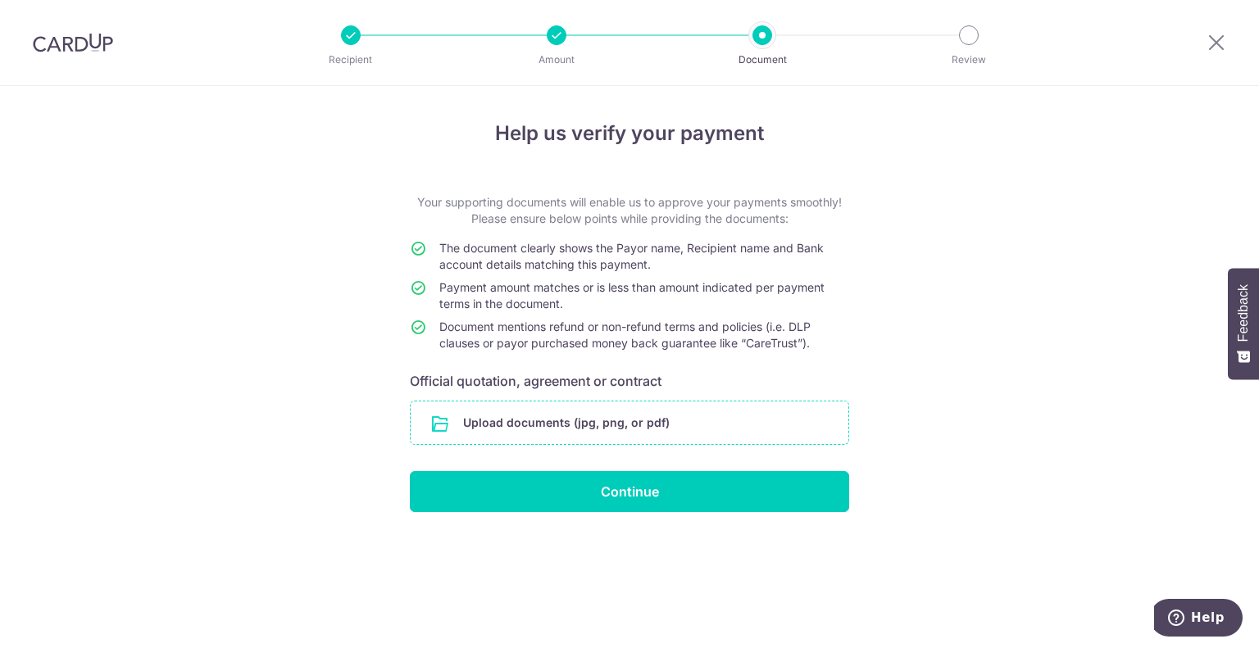
click at [581, 432] on input "file" at bounding box center [629, 422] width 438 height 43
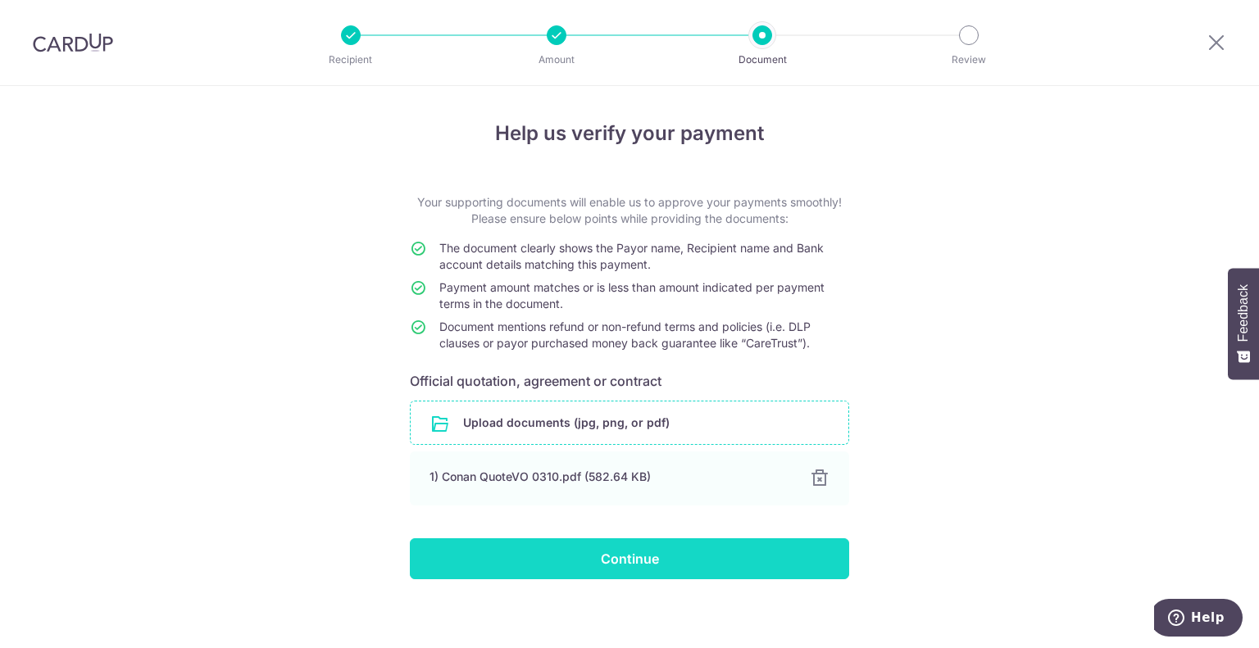
click at [636, 555] on input "Continue" at bounding box center [629, 558] width 439 height 41
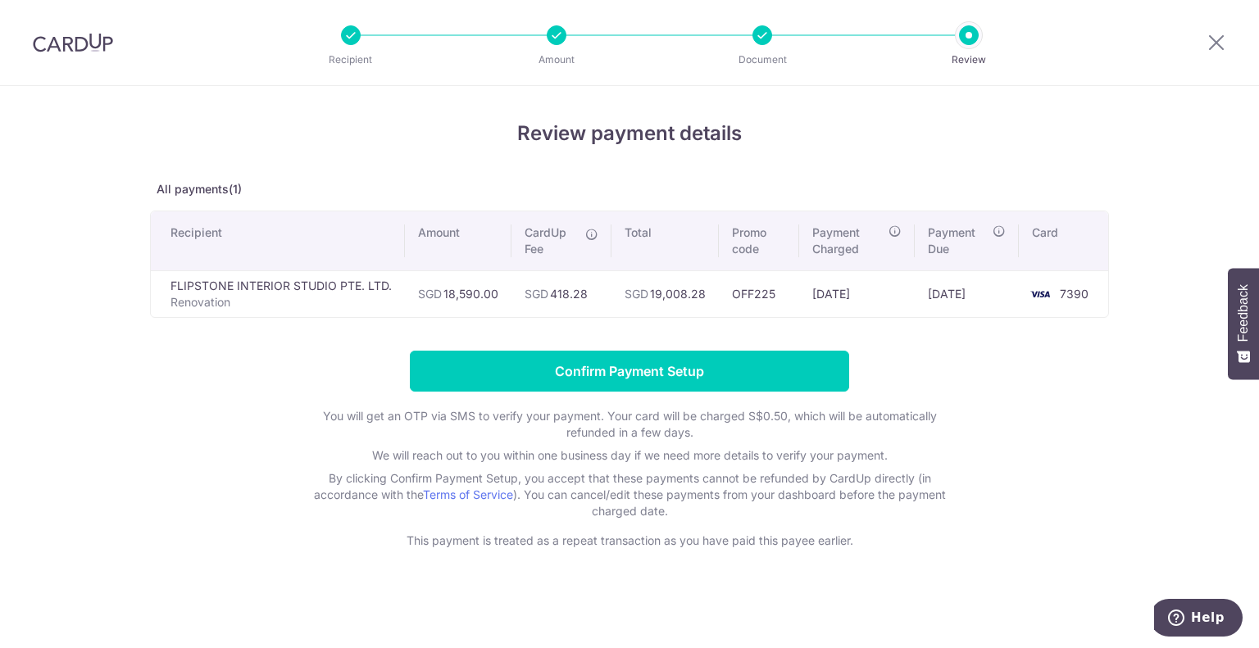
click at [355, 33] on div at bounding box center [351, 35] width 20 height 20
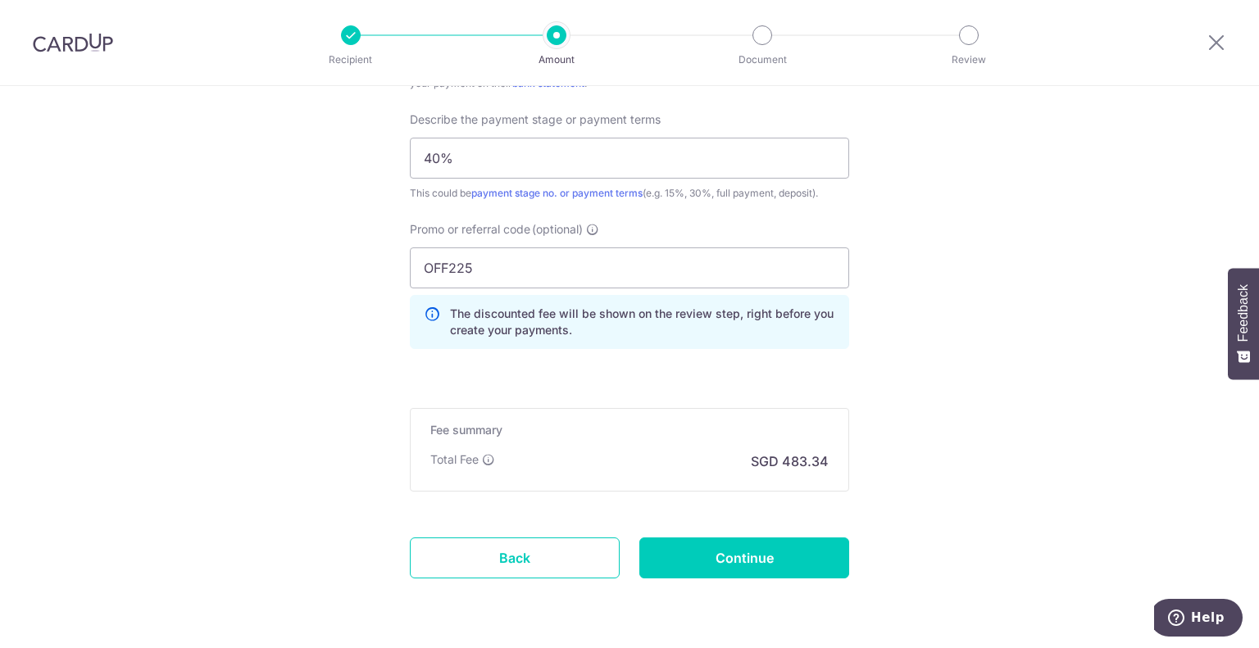
scroll to position [1147, 0]
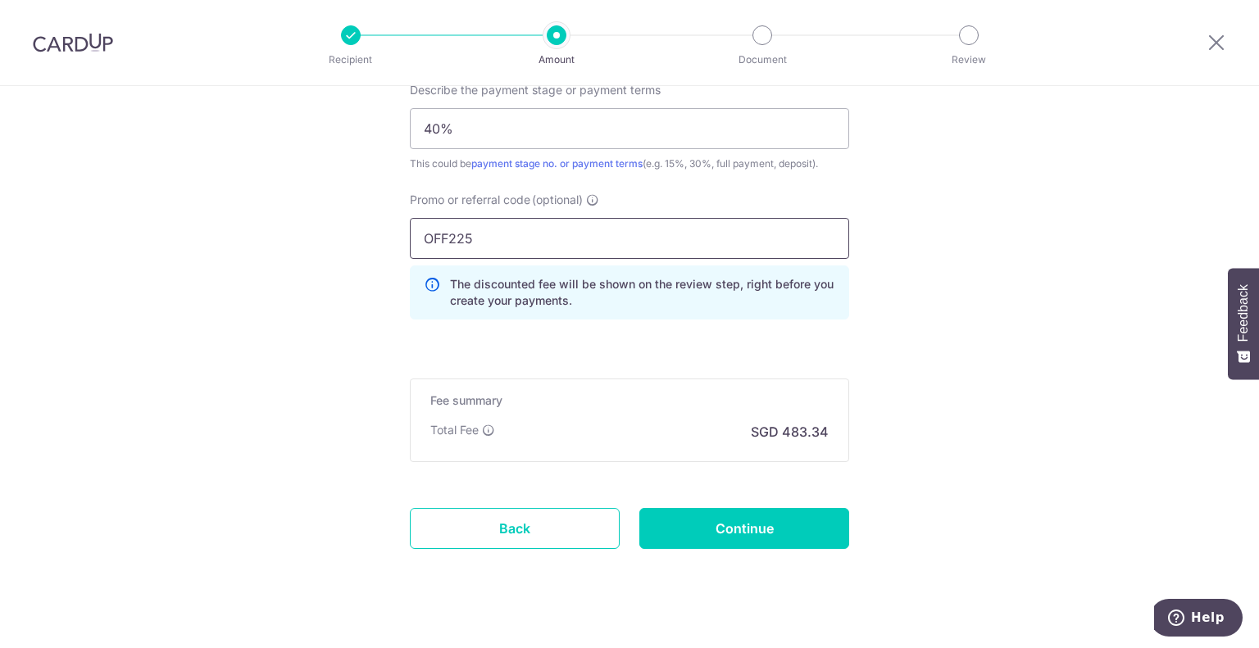
click at [503, 242] on input "OFF225" at bounding box center [629, 238] width 439 height 41
click at [739, 524] on input "Continue" at bounding box center [744, 528] width 210 height 41
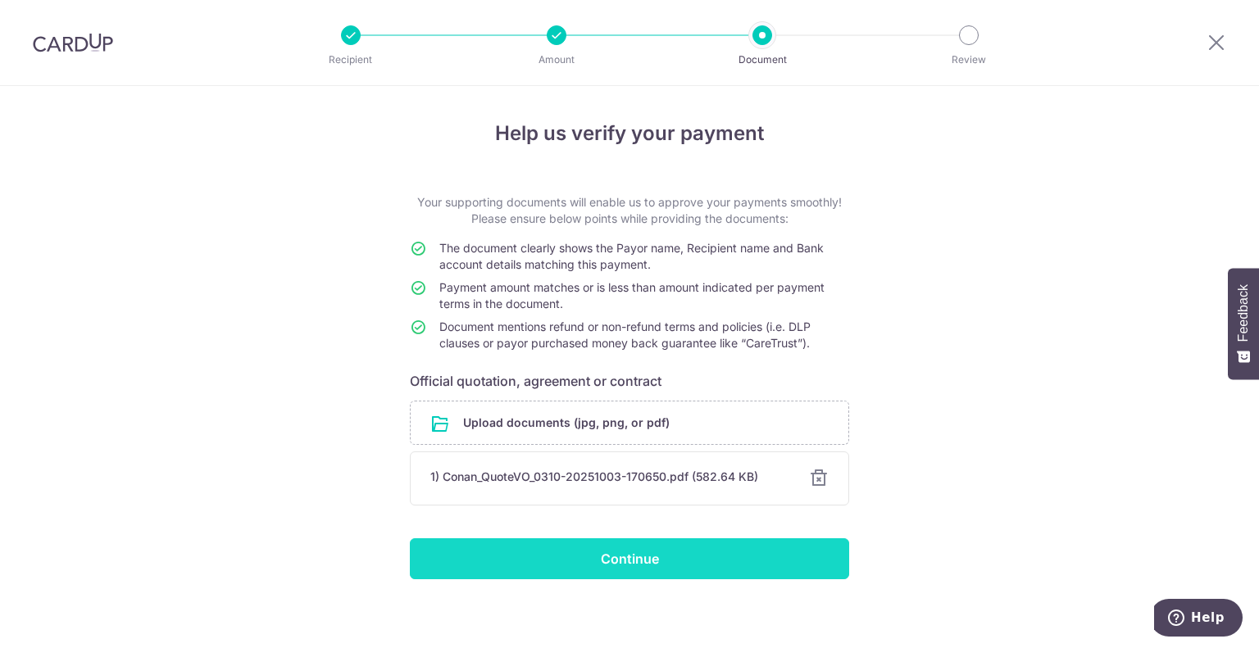
click at [646, 551] on input "Continue" at bounding box center [629, 558] width 439 height 41
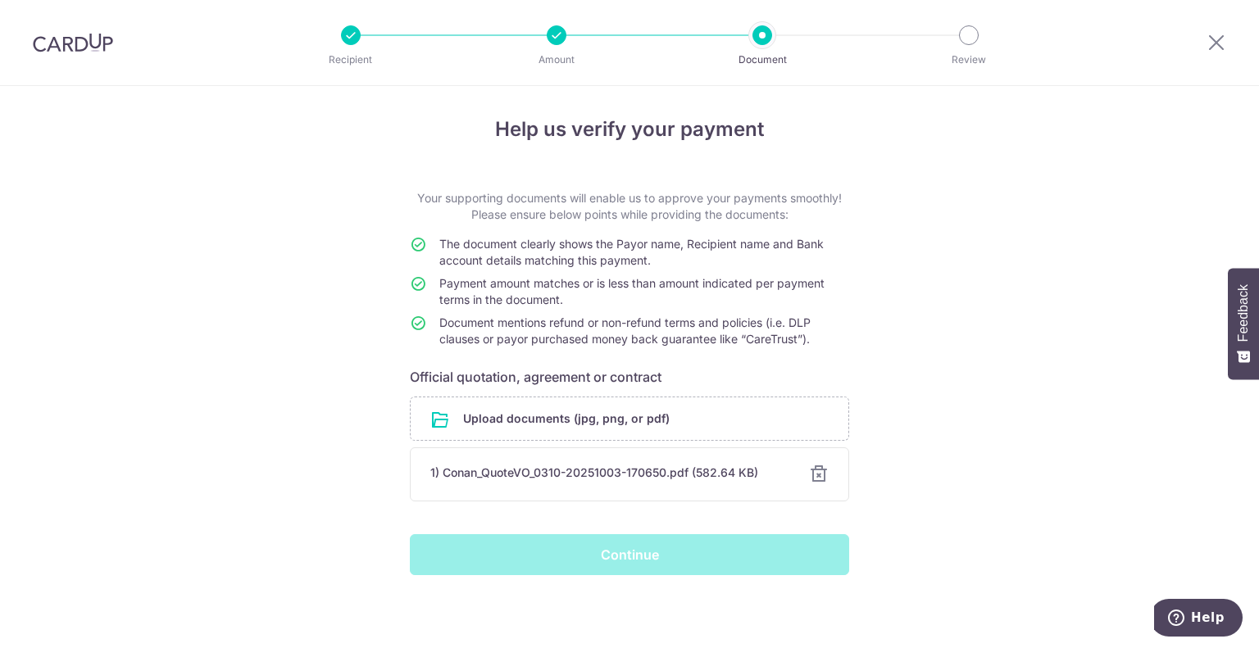
scroll to position [7, 0]
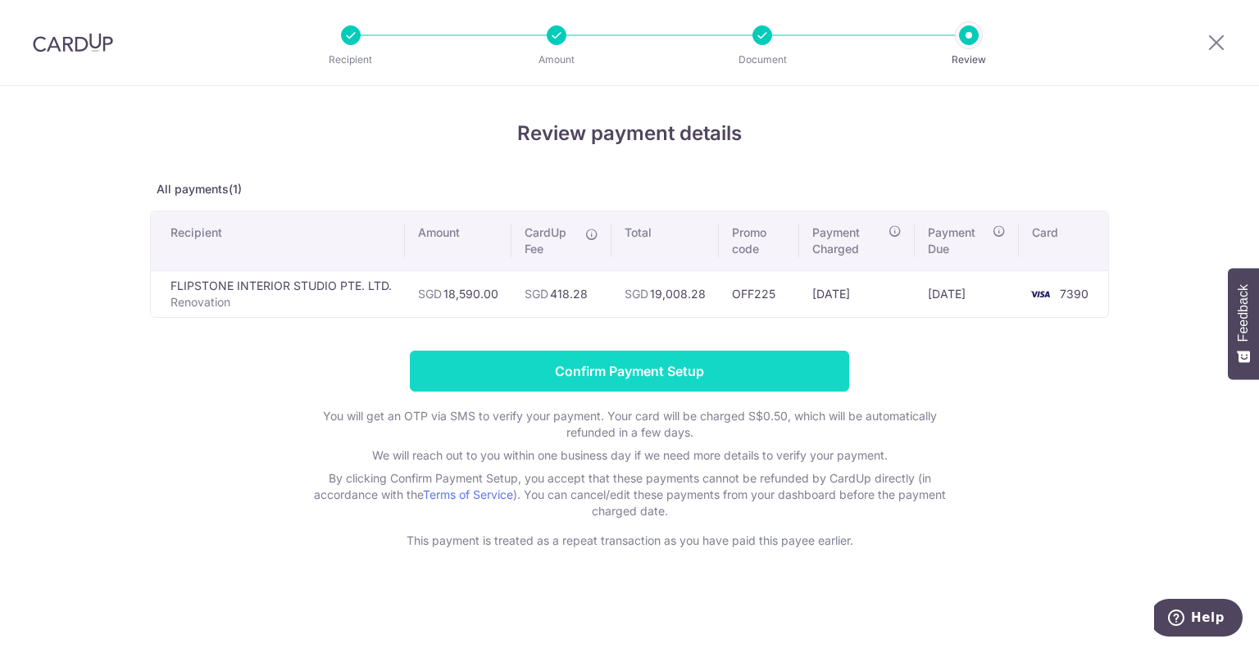
click at [766, 366] on input "Confirm Payment Setup" at bounding box center [629, 371] width 439 height 41
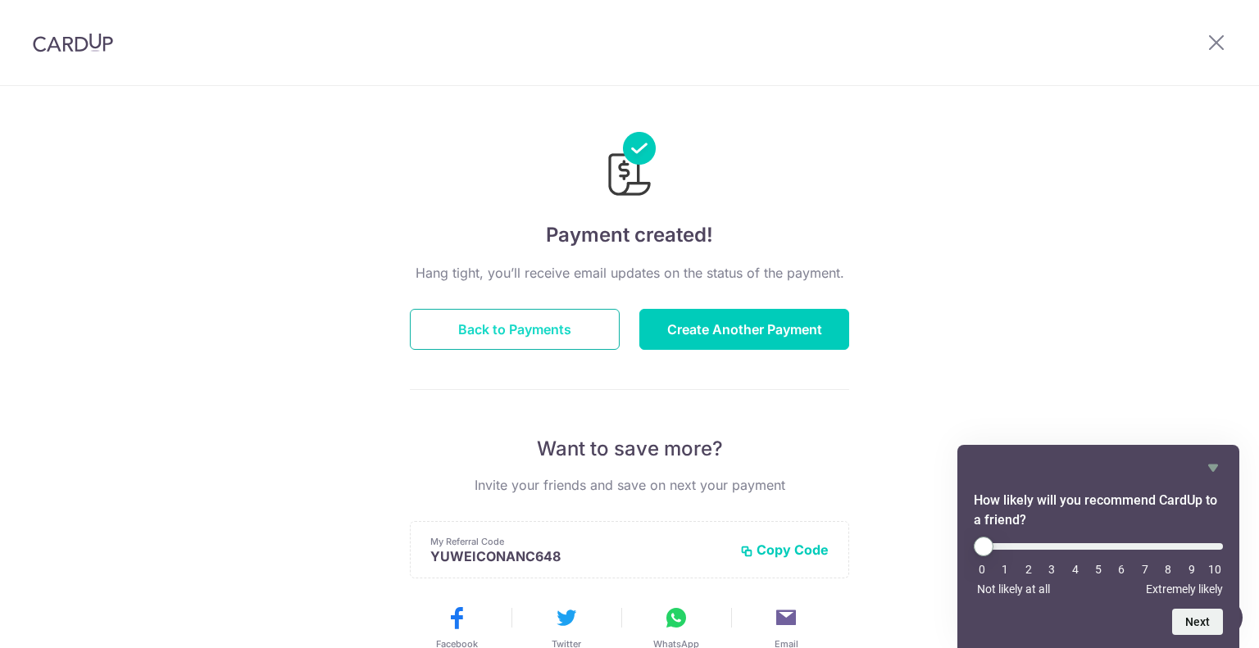
click at [567, 334] on button "Back to Payments" at bounding box center [515, 329] width 210 height 41
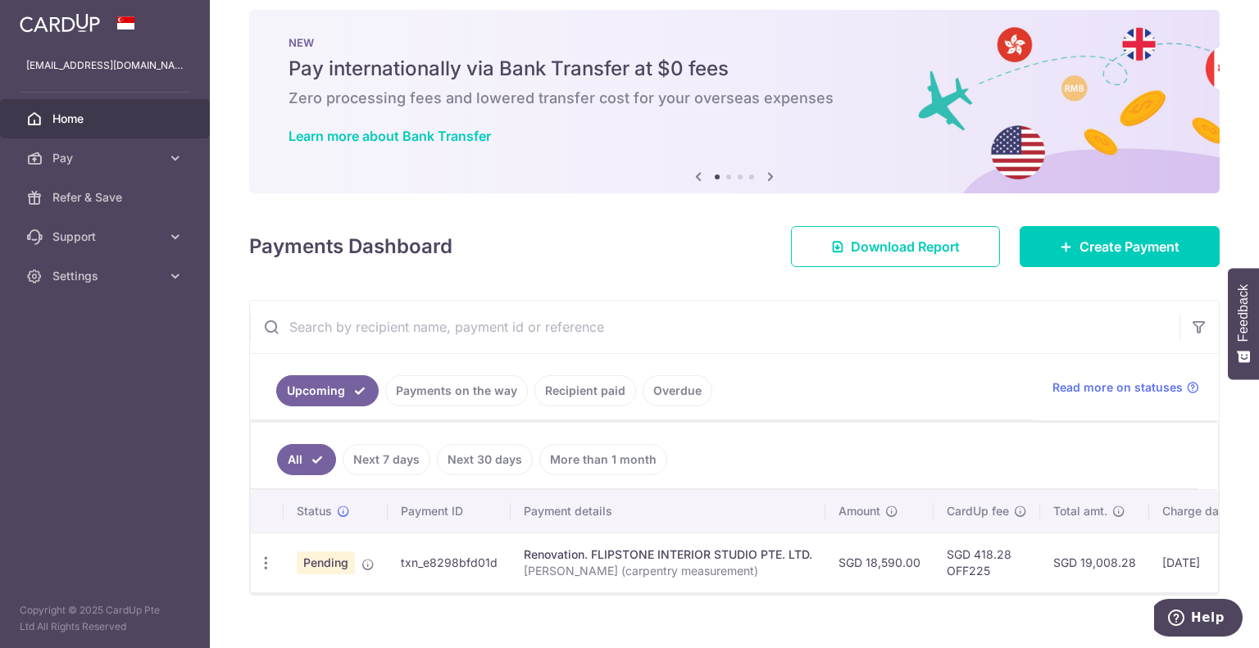
scroll to position [46, 0]
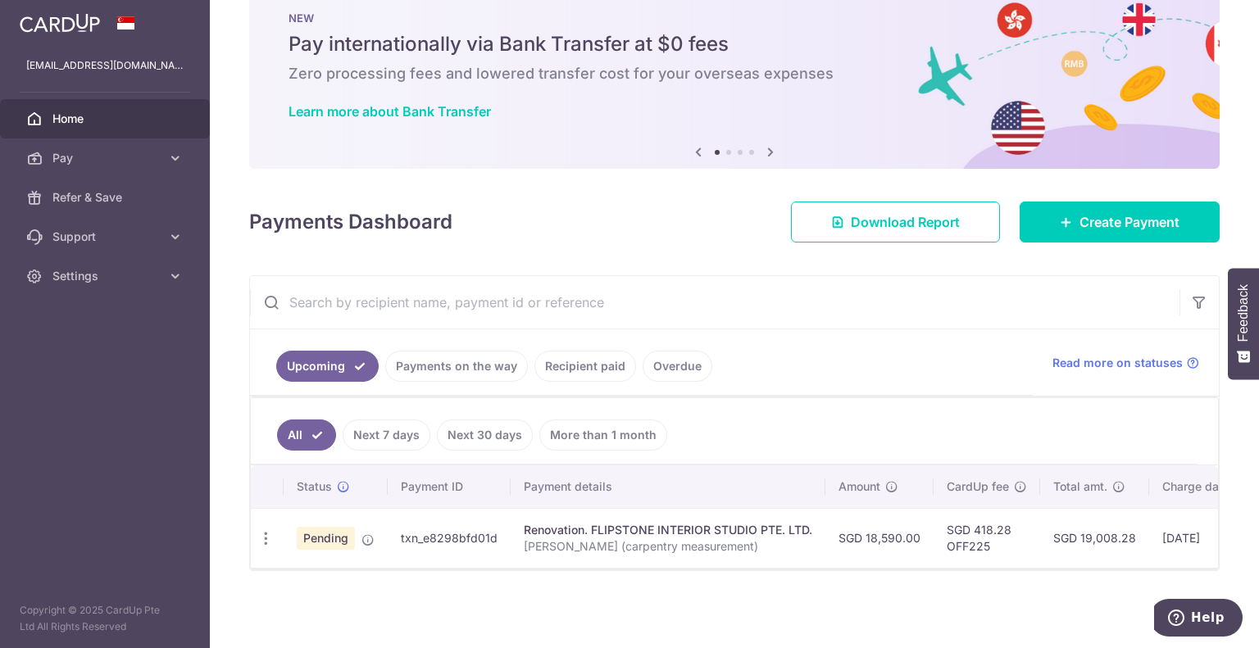
drag, startPoint x: 927, startPoint y: 552, endPoint x: 980, endPoint y: 553, distance: 53.3
click at [980, 553] on tr "Update payment Cancel payment Upload doc Pending txn_e8298bfd01d Renovation. FL…" at bounding box center [864, 538] width 1227 height 60
click at [850, 543] on td "SGD 18,590.00" at bounding box center [879, 538] width 108 height 60
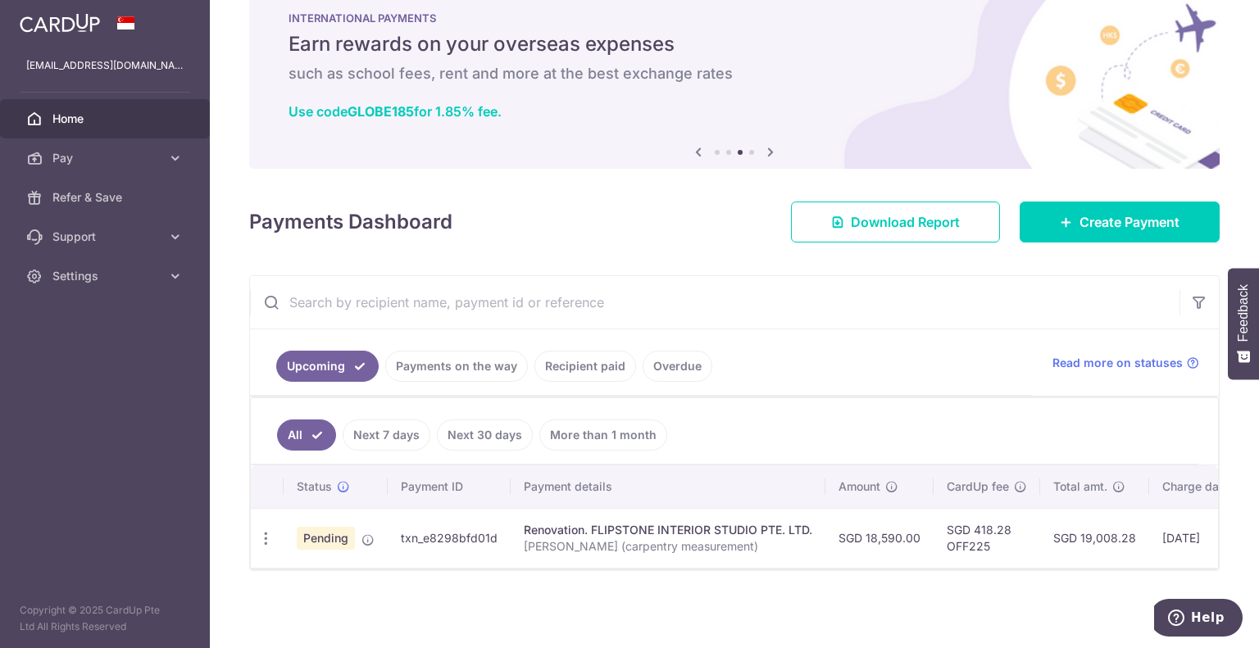
click at [580, 361] on link "Recipient paid" at bounding box center [585, 366] width 102 height 31
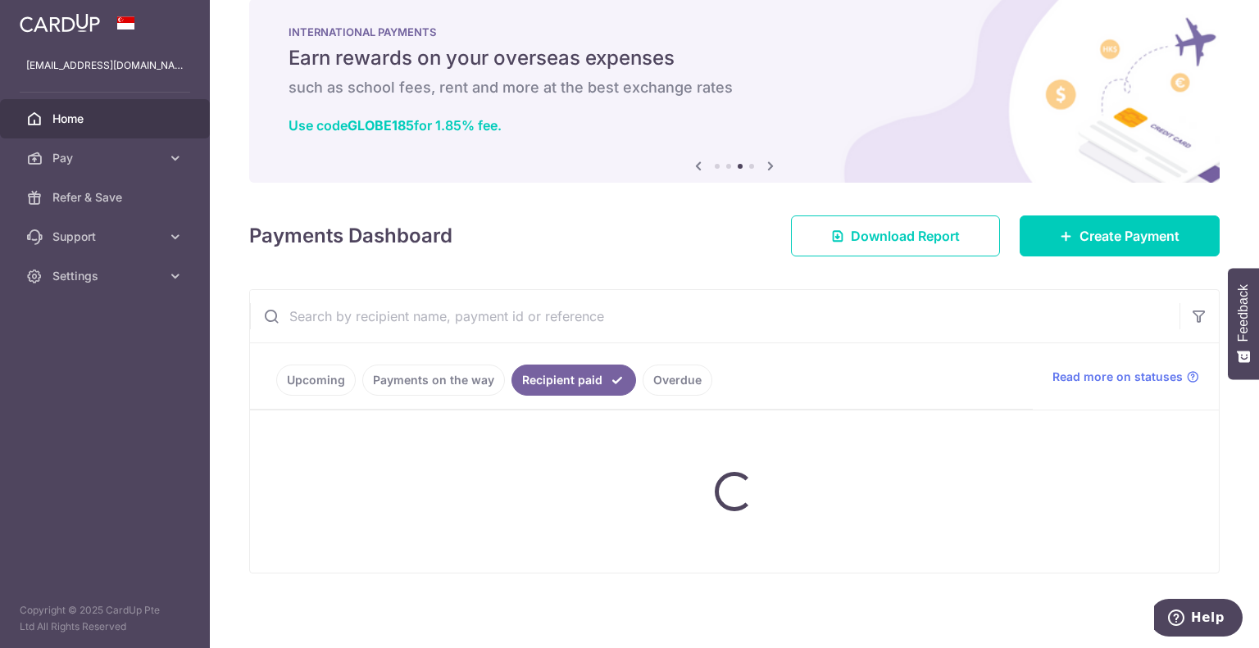
scroll to position [0, 0]
